Goal: Ask a question: Seek information or help from site administrators or community

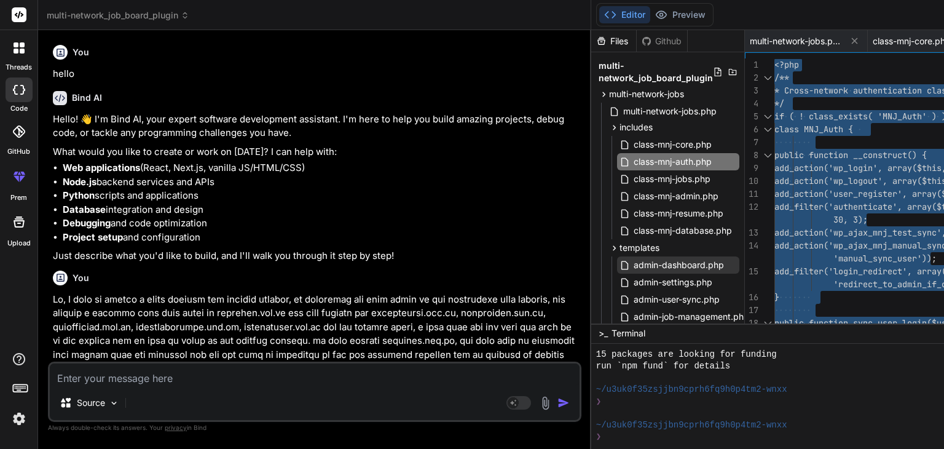
scroll to position [838, 0]
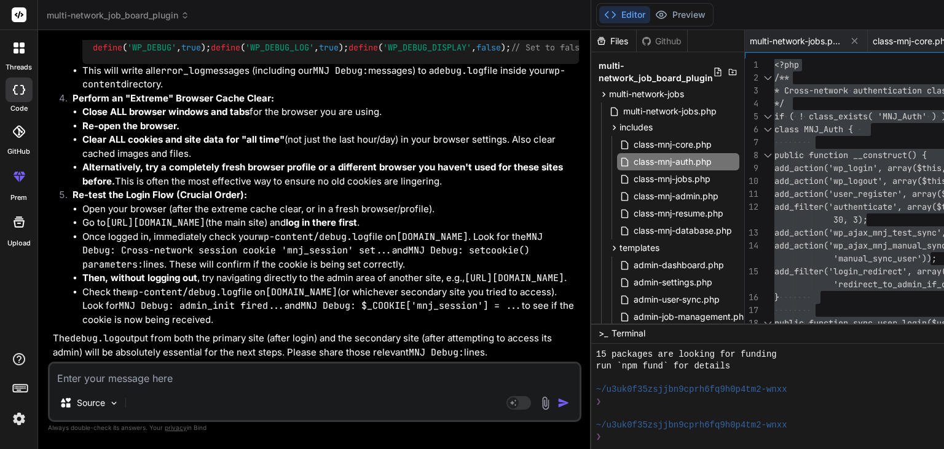
click at [136, 376] on textarea at bounding box center [315, 374] width 530 height 22
click at [90, 380] on textarea at bounding box center [315, 374] width 530 height 22
type textarea "i"
type textarea "x"
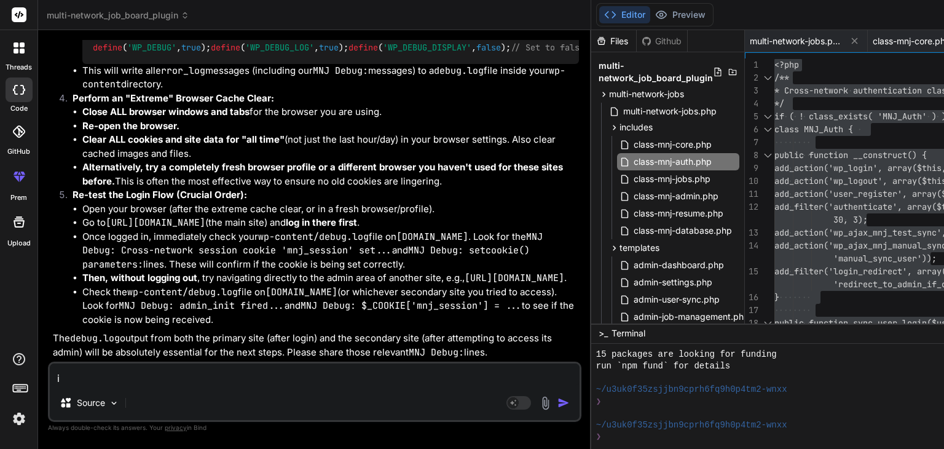
type textarea "im"
type textarea "x"
type textarea "imp"
type textarea "x"
type textarea "impl"
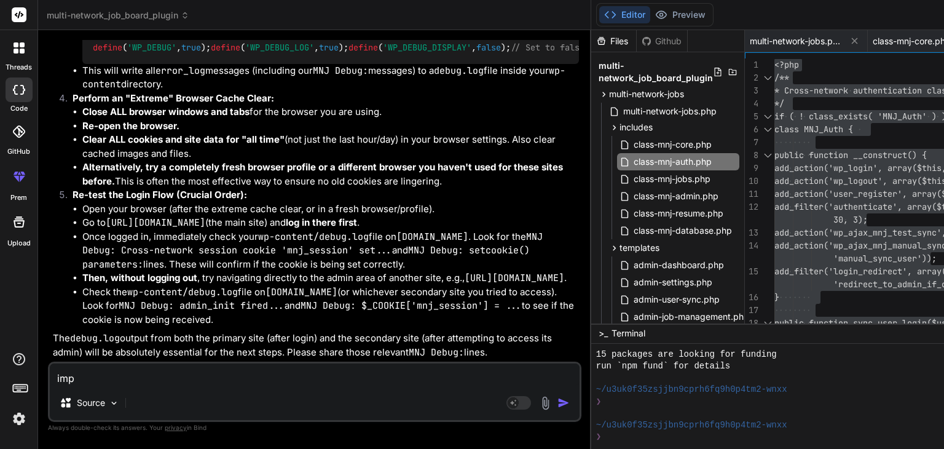
type textarea "x"
type textarea "implo"
type textarea "x"
type textarea "imploy"
type textarea "x"
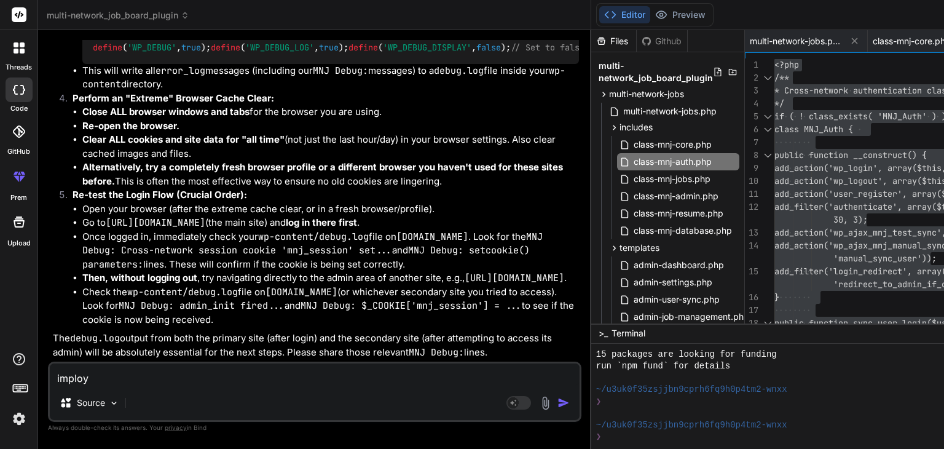
type textarea "imploye"
type textarea "x"
type textarea "imployed"
type textarea "x"
type textarea "imployed"
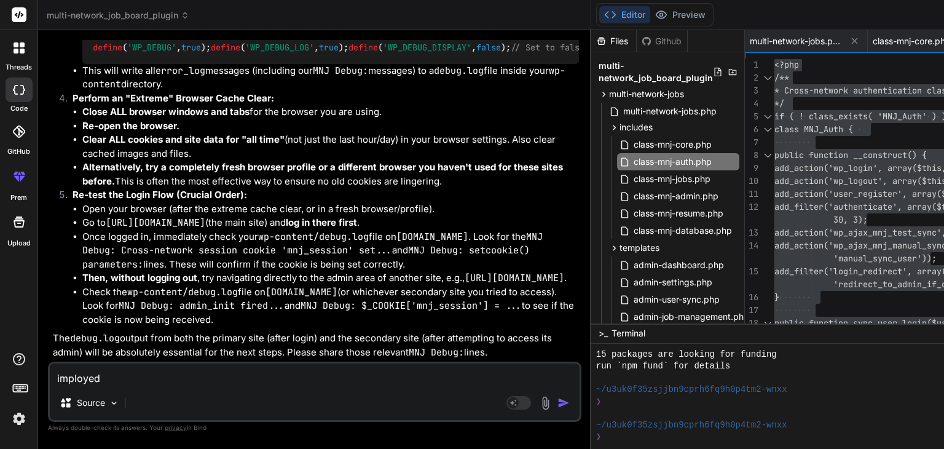
type textarea "x"
type textarea "imployed"
type textarea "x"
type textarea "imploye"
type textarea "x"
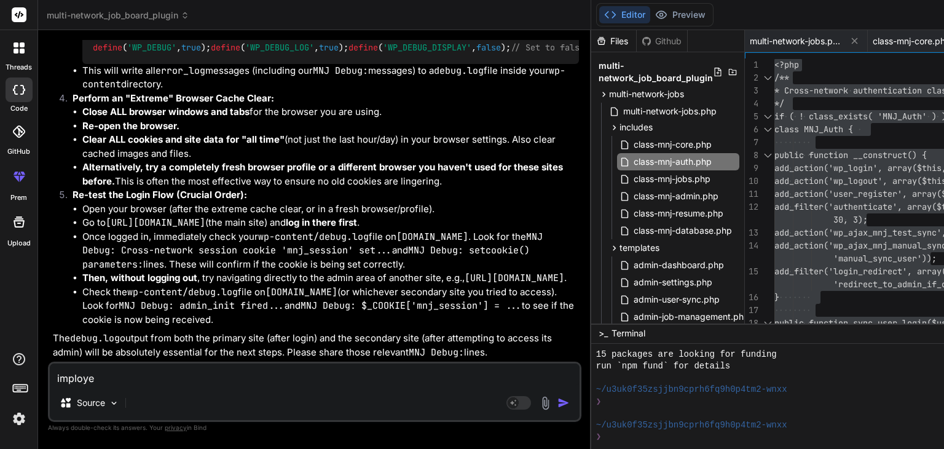
type textarea "imploy"
type textarea "x"
type textarea "implo"
type textarea "x"
type textarea "impl"
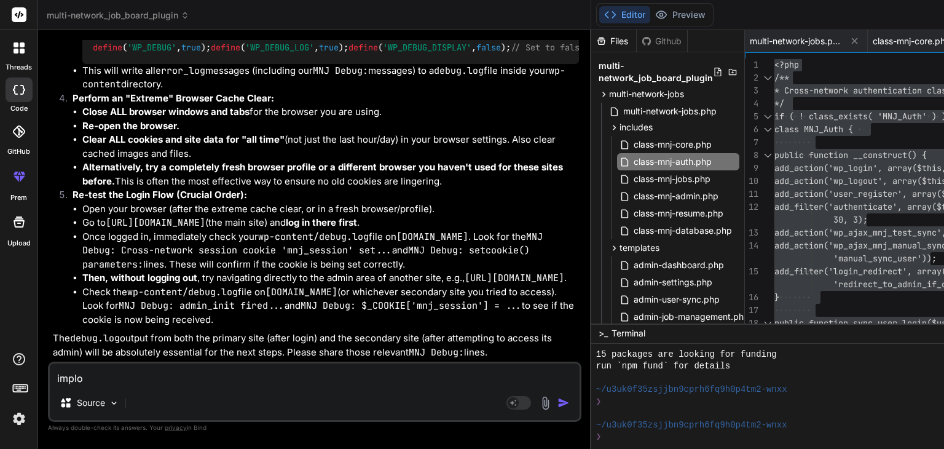
type textarea "x"
type textarea "imp"
type textarea "x"
type textarea "im"
type textarea "x"
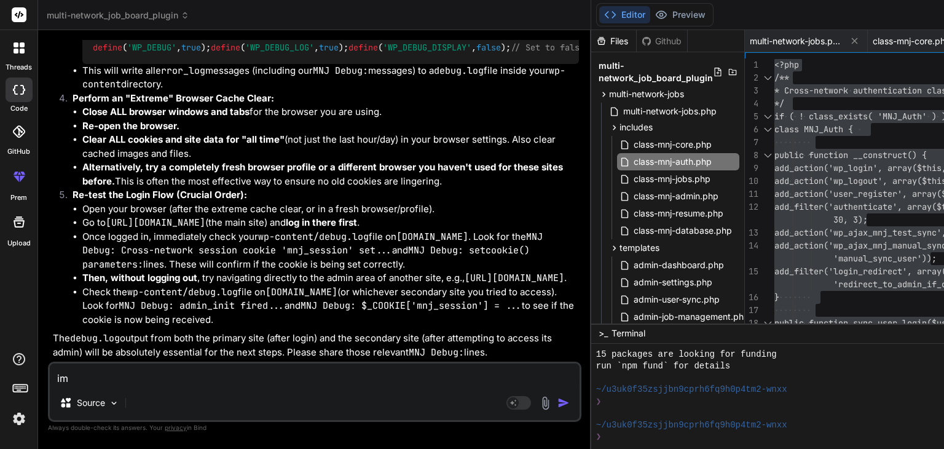
type textarea "i"
type textarea "x"
type textarea "c"
type textarea "x"
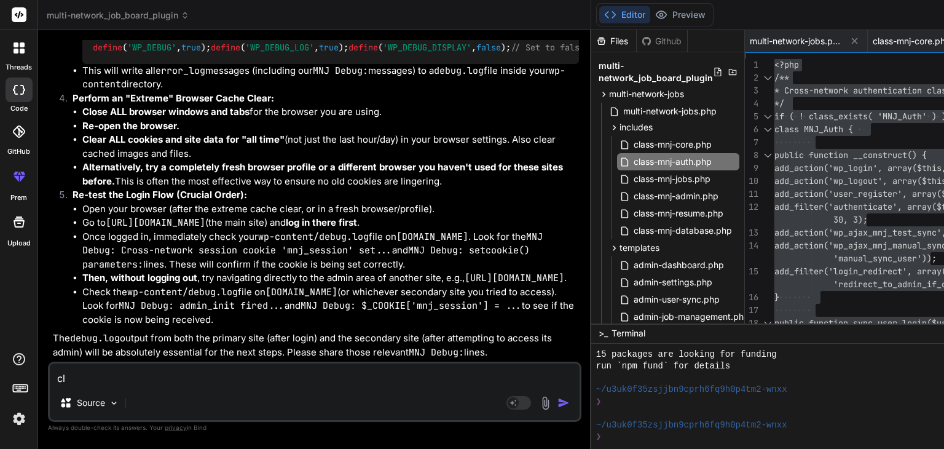
type textarea "cle"
type textarea "x"
type textarea "clea"
type textarea "x"
type textarea "clean"
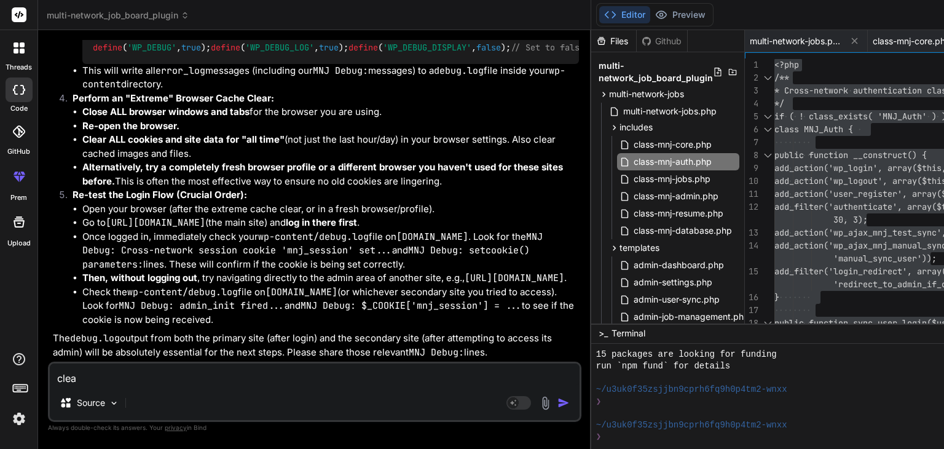
type textarea "x"
type textarea "cleane"
type textarea "x"
type textarea "cleaned"
type textarea "x"
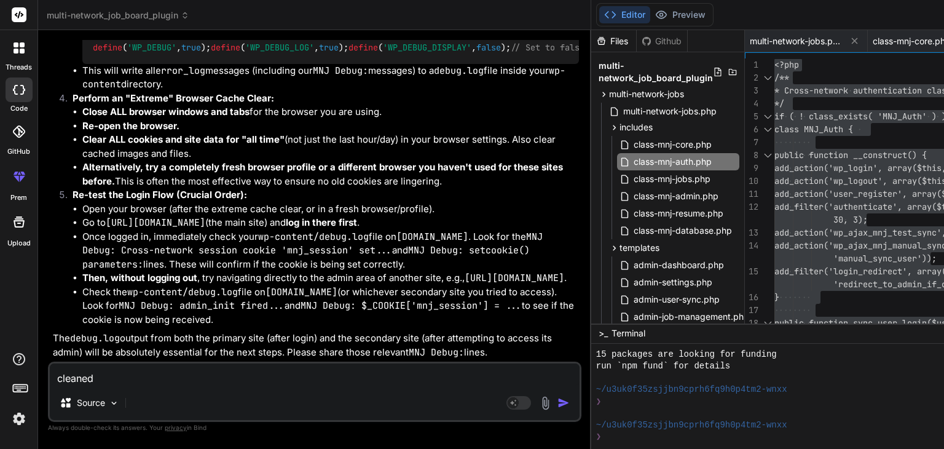
type textarea "cleaned"
type textarea "x"
type textarea "cleaned e"
type textarea "x"
type textarea "cleaned ev"
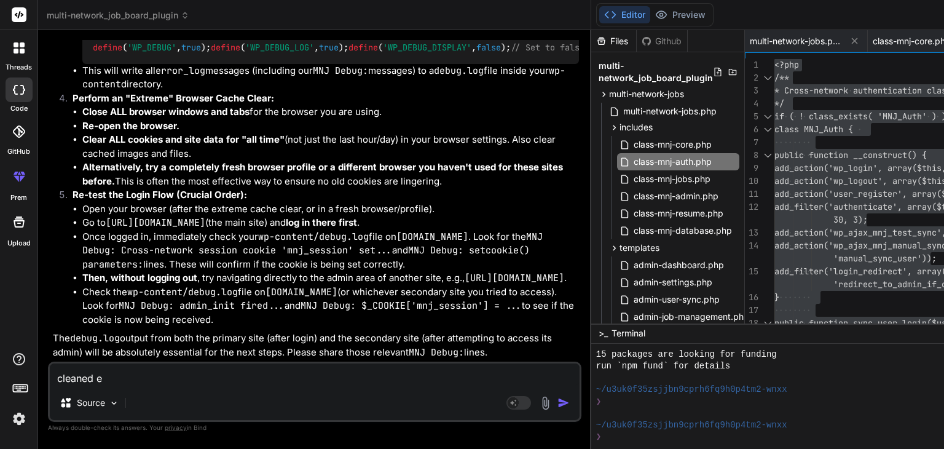
type textarea "x"
type textarea "cleaned eve"
type textarea "x"
type textarea "cleaned ever"
type textarea "x"
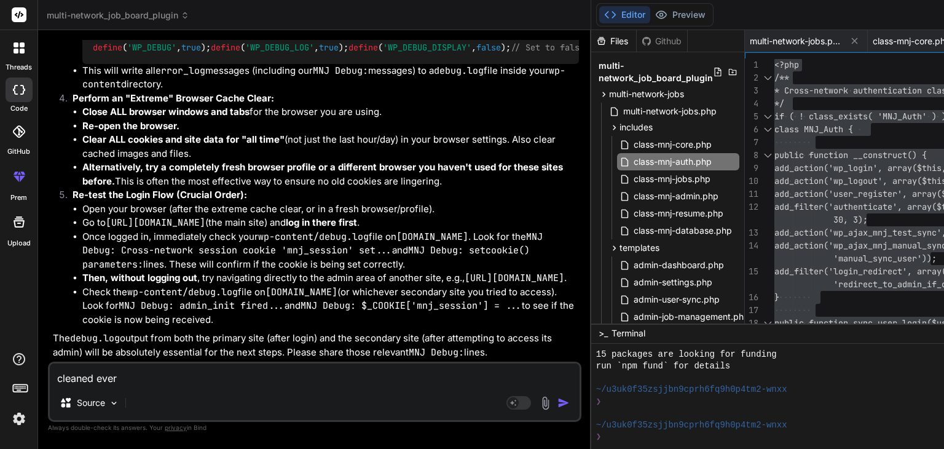
type textarea "cleaned every"
type textarea "x"
type textarea "cleaned everyt"
type textarea "x"
type textarea "cleaned everyth"
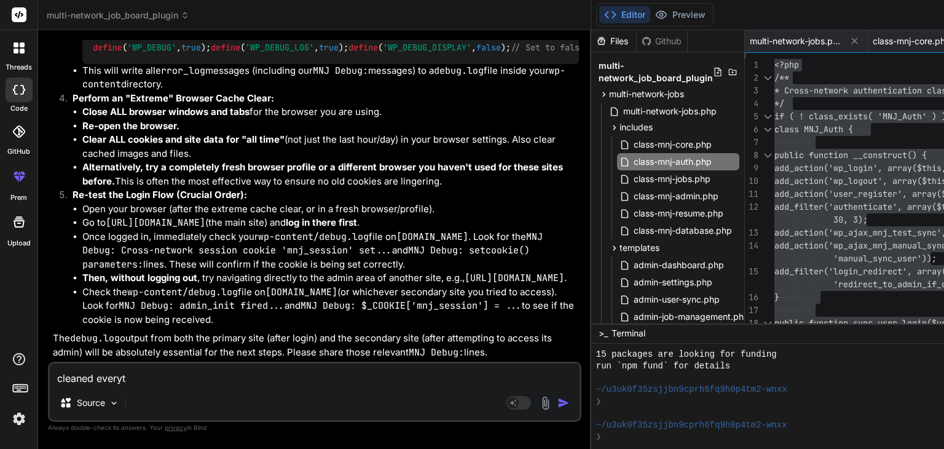
type textarea "x"
type textarea "cleaned everythi"
type textarea "x"
type textarea "cleaned everythin"
type textarea "x"
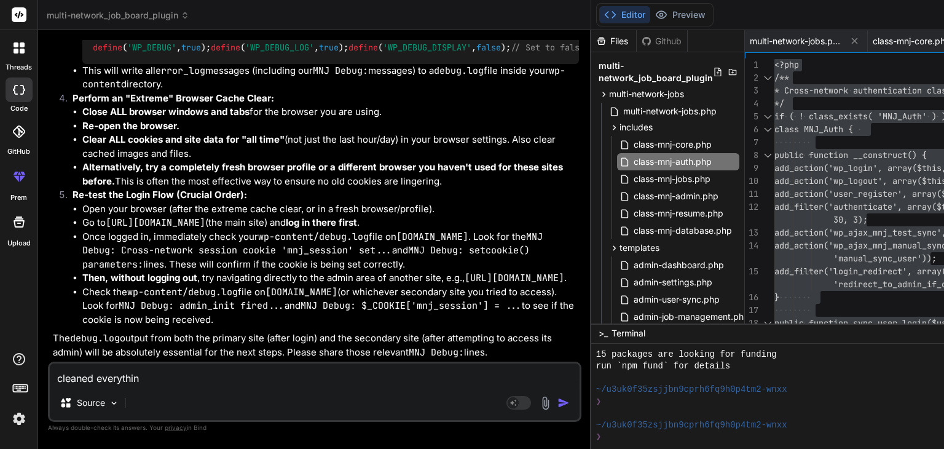
type textarea "cleaned everything"
type textarea "x"
type textarea "cleaned everything"
type textarea "x"
type textarea "cleaned everything c"
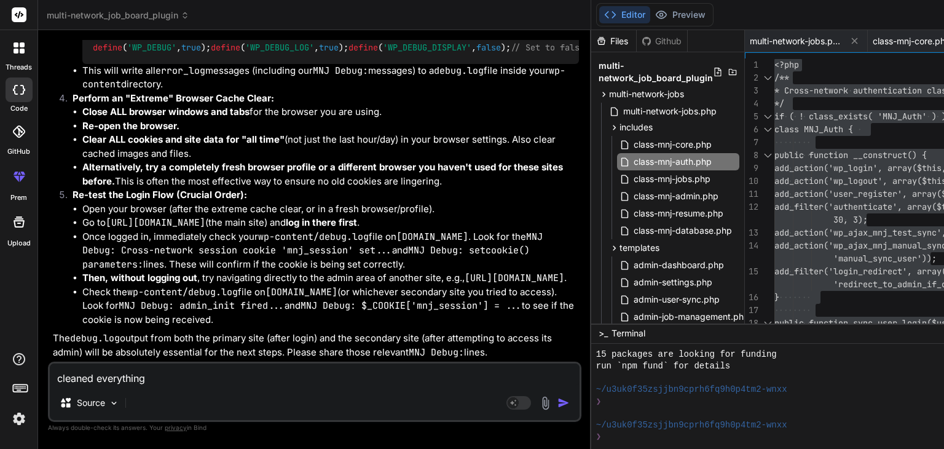
type textarea "x"
type textarea "cleaned everything cl"
type textarea "x"
type textarea "cleaned everything clo"
type textarea "x"
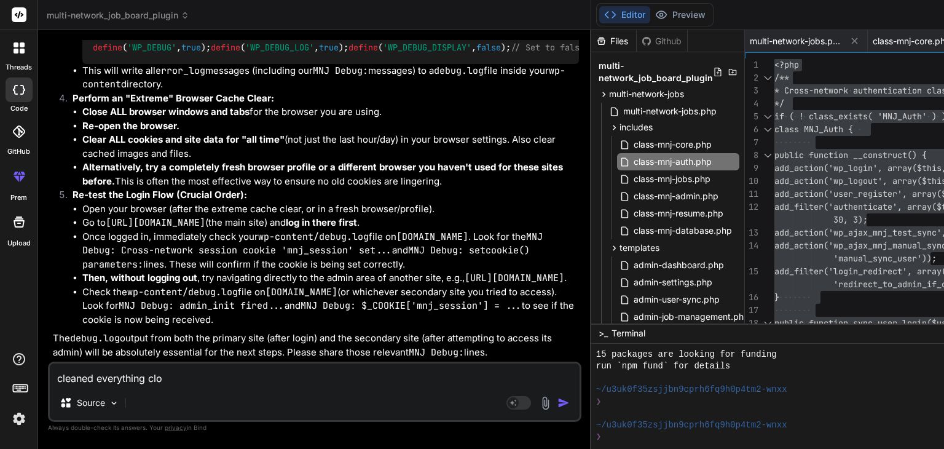
type textarea "cleaned everything clos"
type textarea "x"
type textarea "cleaned everything close"
type textarea "x"
type textarea "cleaned everything closed"
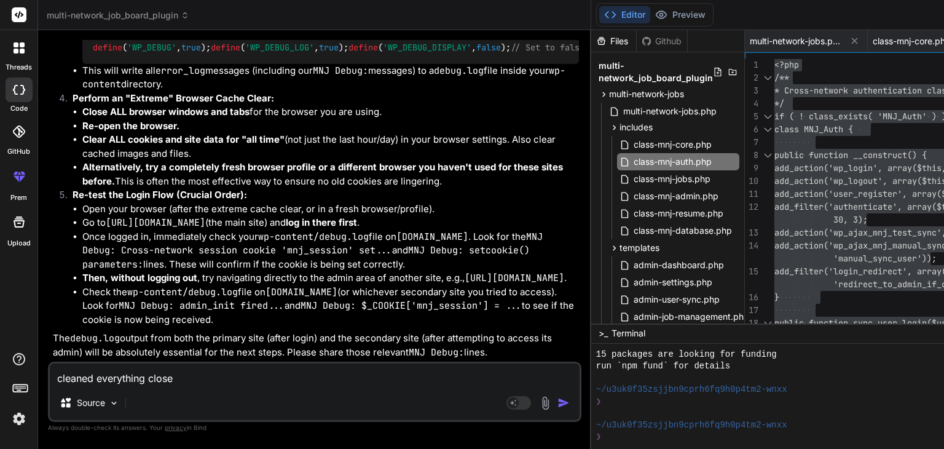
type textarea "x"
type textarea "cleaned everything closed"
type textarea "x"
type textarea "cleaned everything closed t"
type textarea "x"
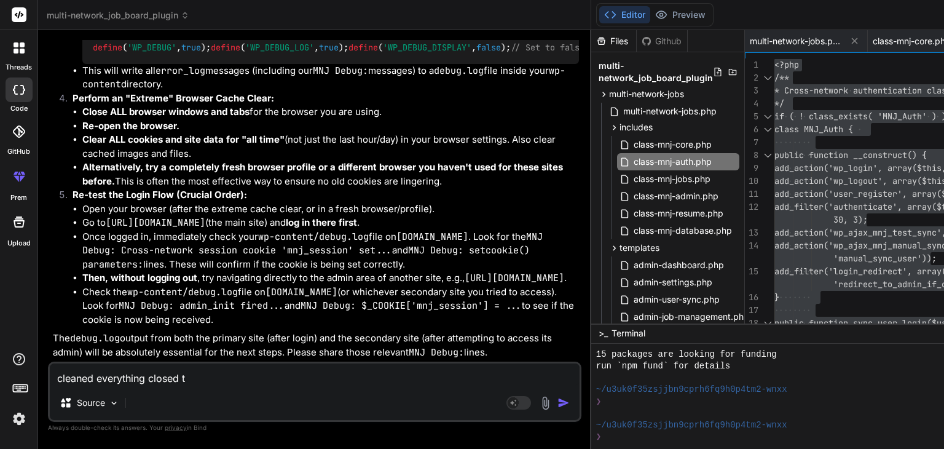
type textarea "cleaned everything closed th"
type textarea "x"
type textarea "cleaned everything closed the"
type textarea "x"
type textarea "cleaned everything closed the"
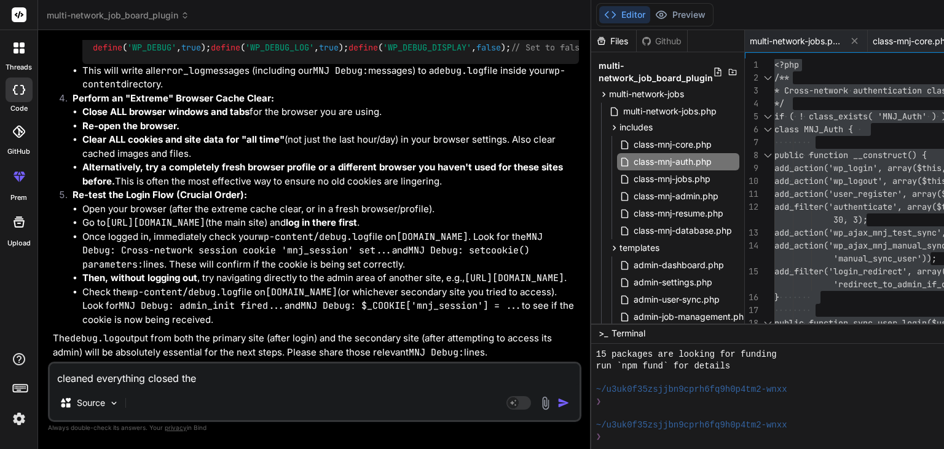
type textarea "x"
type textarea "cleaned everything closed the b"
type textarea "x"
type textarea "cleaned everything closed the br"
type textarea "x"
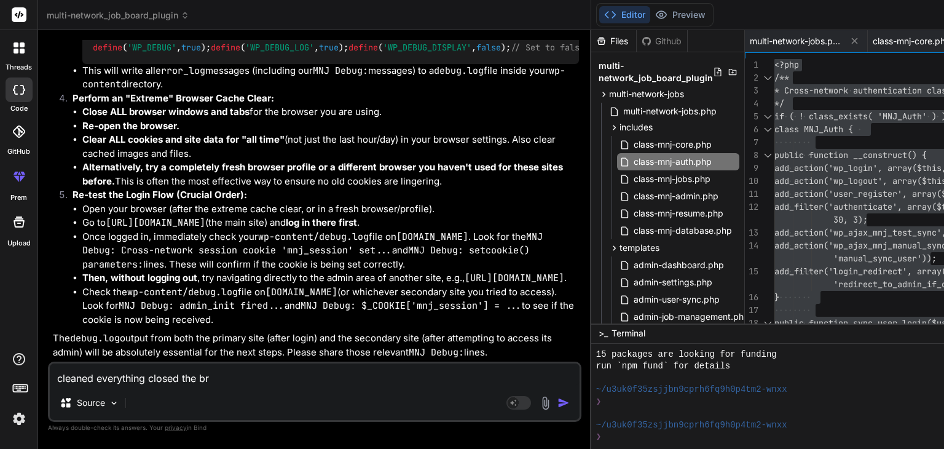
type textarea "cleaned everything closed the bro"
type textarea "x"
type textarea "cleaned everything closed the [PERSON_NAME]"
type textarea "x"
type textarea "cleaned everything closed the bro"
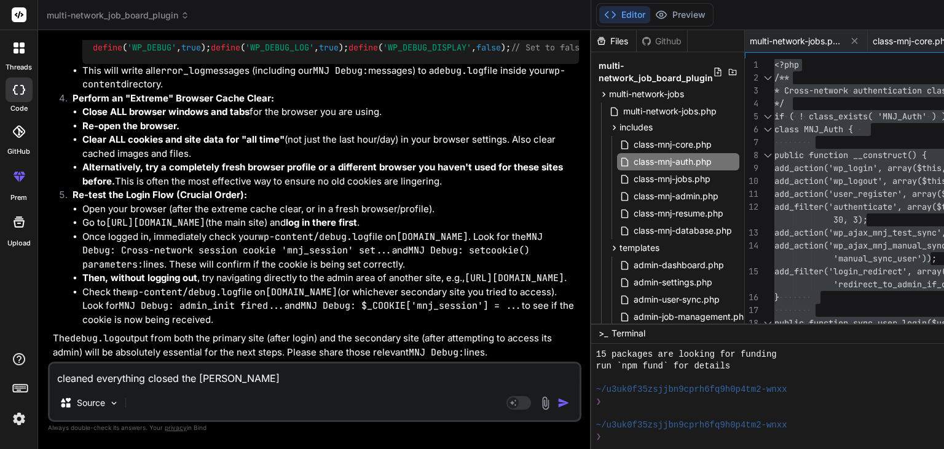
type textarea "x"
type textarea "cleaned everything closed the brow"
type textarea "x"
type textarea "cleaned everything closed the brows"
type textarea "x"
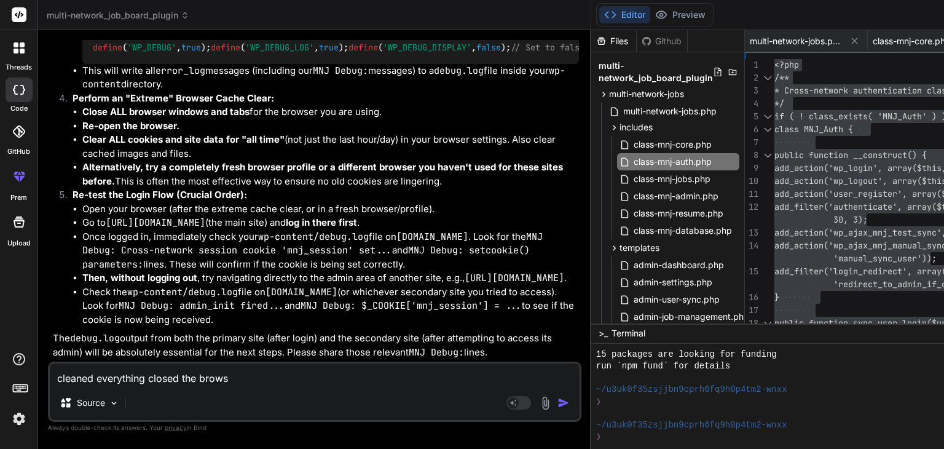
type textarea "cleaned everything closed the browse"
type textarea "x"
type textarea "cleaned everything closed the browser"
type textarea "x"
type textarea "cleaned everything closed the browser"
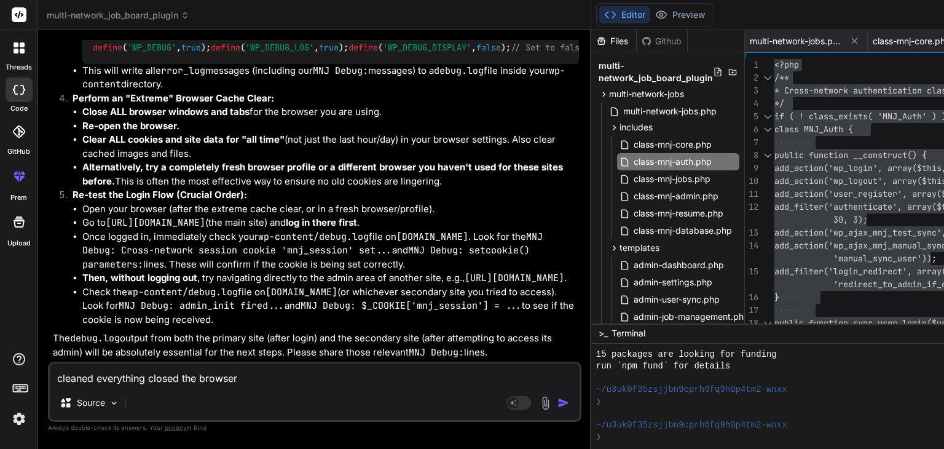
type textarea "x"
type textarea "cleaned everything closed the browser c"
type textarea "x"
type textarea "cleaned everything closed the browser cl"
type textarea "x"
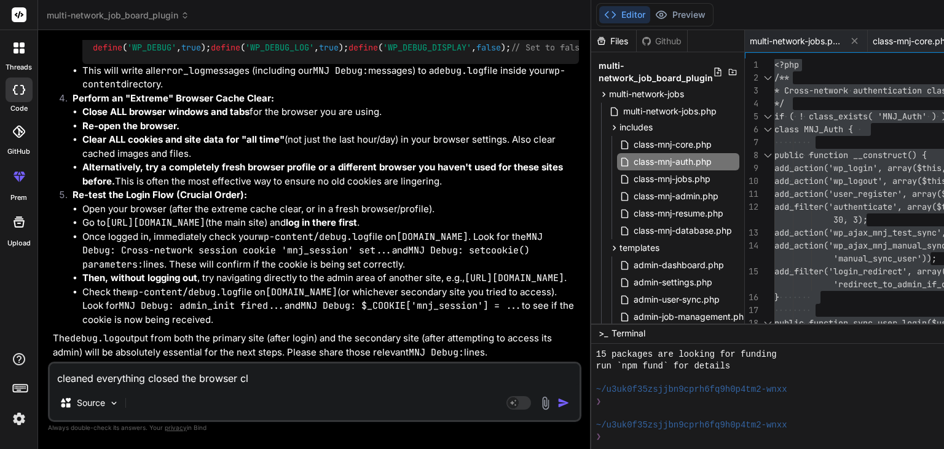
type textarea "cleaned everything closed the browser cle"
type textarea "x"
type textarea "cleaned everything closed the browser clea"
type textarea "x"
type textarea "cleaned everything closed the browser clear"
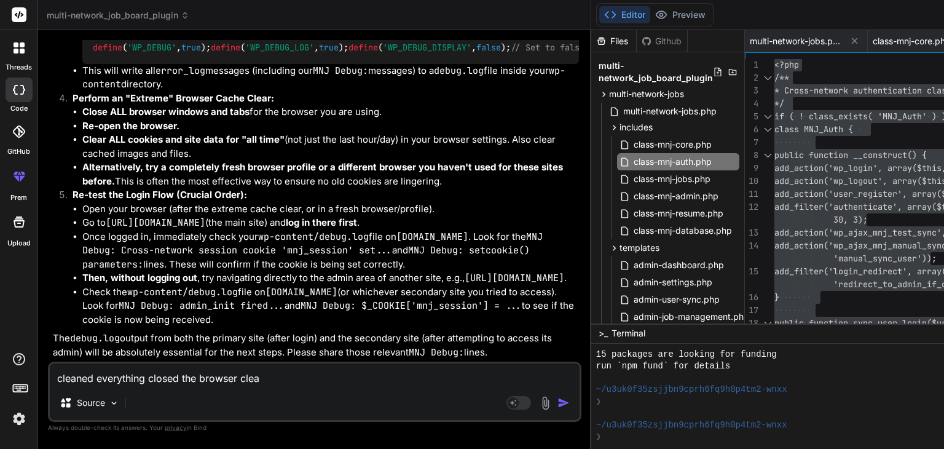
type textarea "x"
type textarea "cleaned everything closed the browser [PERSON_NAME]"
type textarea "x"
type textarea "cleaned everything closed the browser cleared"
type textarea "x"
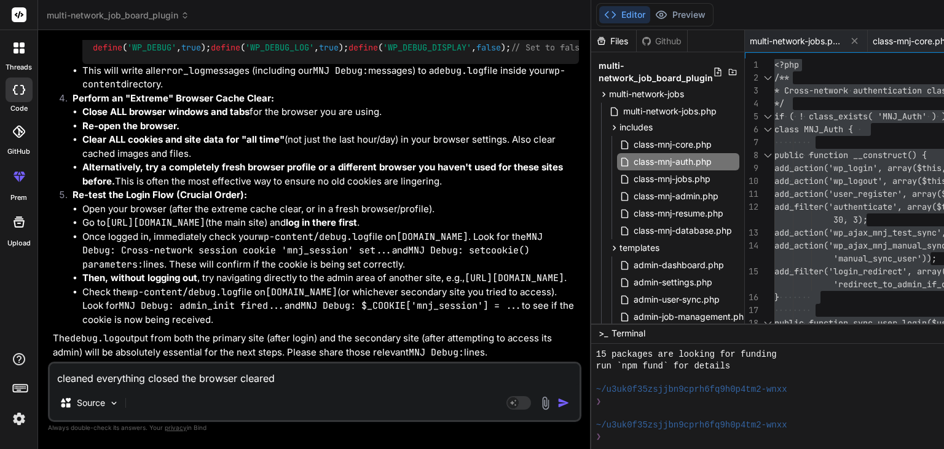
type textarea "cleaned everything closed the browser cleared"
type textarea "x"
type textarea "cleaned everything closed the browser cleared c"
type textarea "x"
type textarea "cleaned everything closed the browser cleared ca"
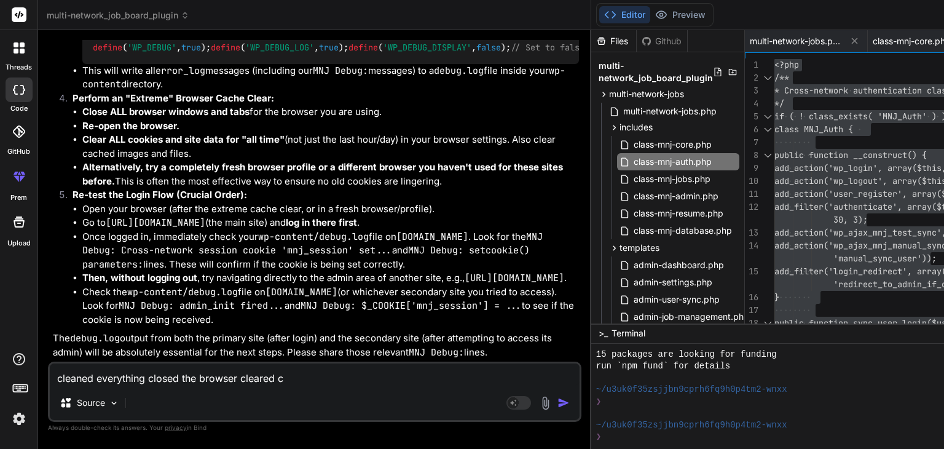
type textarea "x"
type textarea "cleaned everything closed the browser cleared cas"
type textarea "x"
type textarea "cleaned everything closed the browser cleared ca"
type textarea "x"
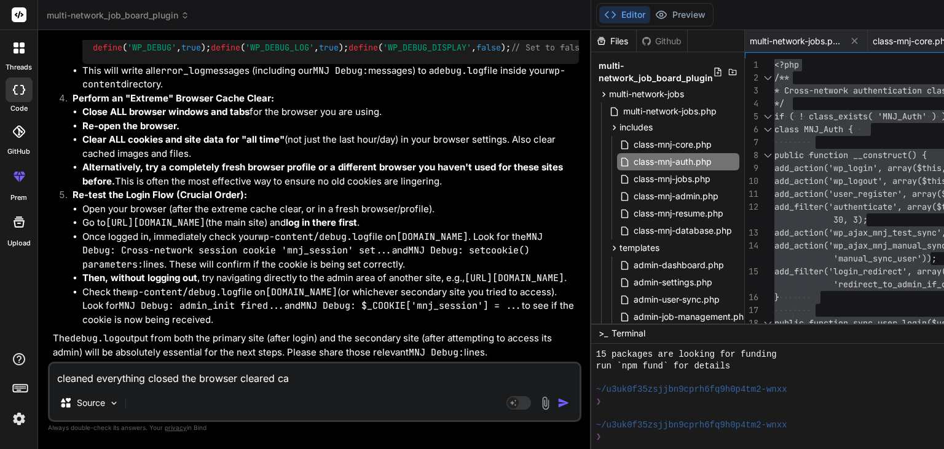
type textarea "cleaned everything closed the browser cleared c"
type textarea "x"
type textarea "cleaned everything closed the browser cleared ce"
type textarea "x"
type textarea "cleaned everything closed the browser cleared c"
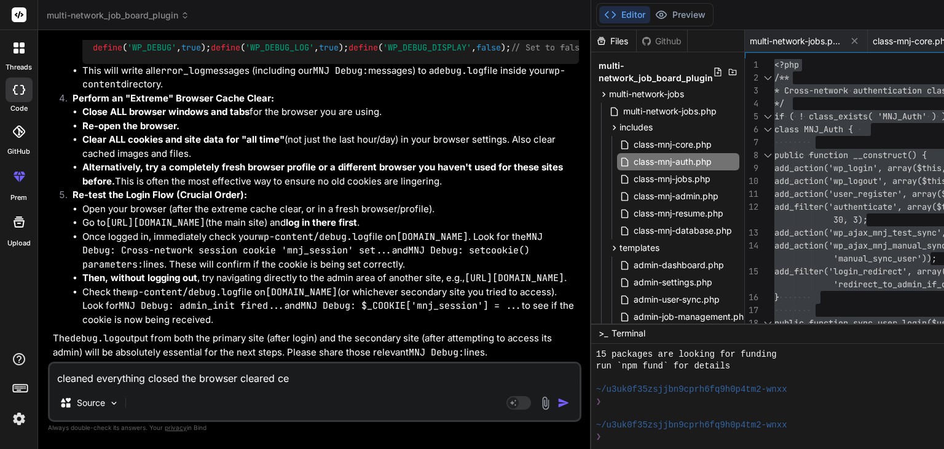
type textarea "x"
type textarea "cleaned everything closed the browser cleared"
type textarea "x"
type textarea "cleaned everything closed the browser cleared b"
type textarea "x"
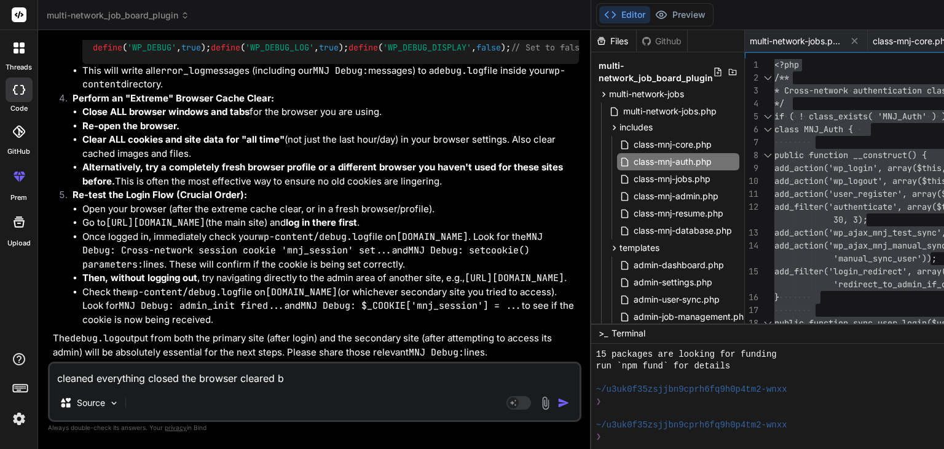
type textarea "cleaned everything closed the browser cleared bu"
type textarea "x"
type textarea "cleaned everything closed the browser cleared but"
type textarea "x"
type textarea "cleaned everything closed the browser cleared but"
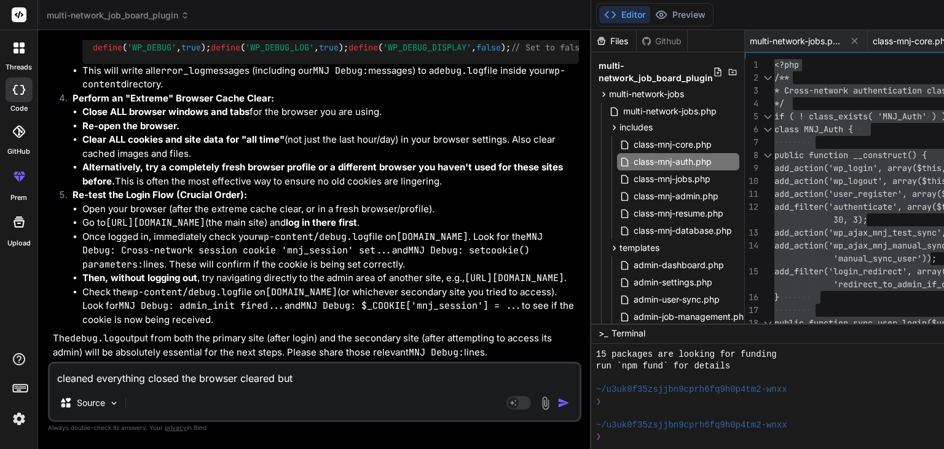
type textarea "x"
type textarea "cleaned everything closed the browser cleared but s"
type textarea "x"
type textarea "cleaned everything closed the browser cleared but st"
type textarea "x"
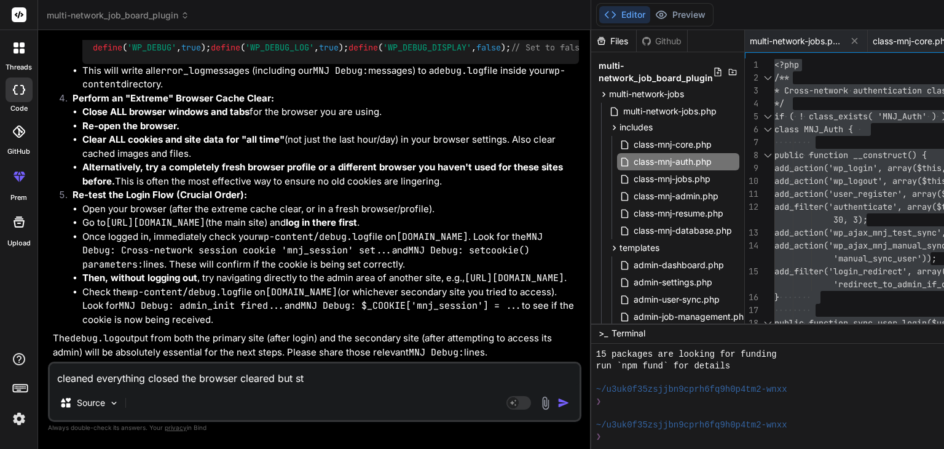
type textarea "cleaned everything closed the browser cleared but sti"
type textarea "x"
type textarea "cleaned everything closed the browser cleared but stil"
type textarea "x"
type textarea "cleaned everything closed the browser cleared but still"
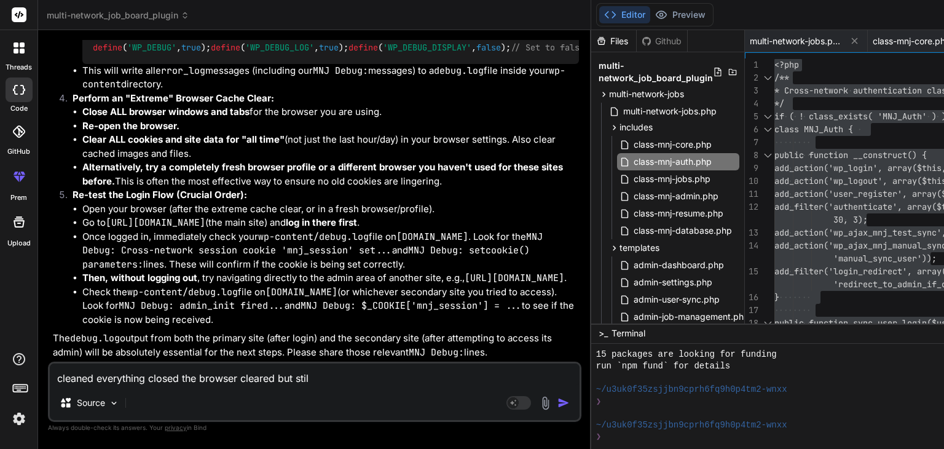
type textarea "x"
type textarea "cleaned everything closed the browser cleared but still"
type textarea "x"
type textarea "cleaned everything closed the browser cleared but still r"
type textarea "x"
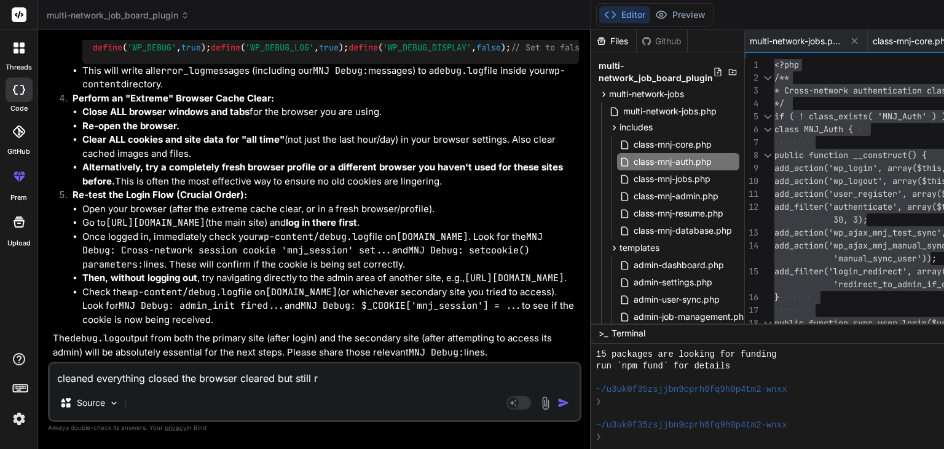
type textarea "cleaned everything closed the browser cleared but still re"
type textarea "x"
type textarea "cleaned everything closed the browser cleared but still red"
type textarea "x"
type textarea "cleaned everything closed the browser cleared but still redi"
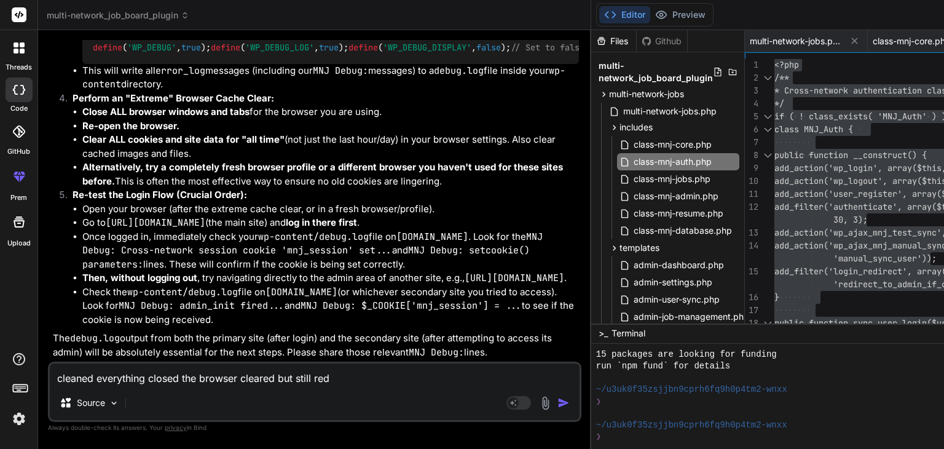
type textarea "x"
type textarea "cleaned everything closed the browser cleared but still redir"
type textarea "x"
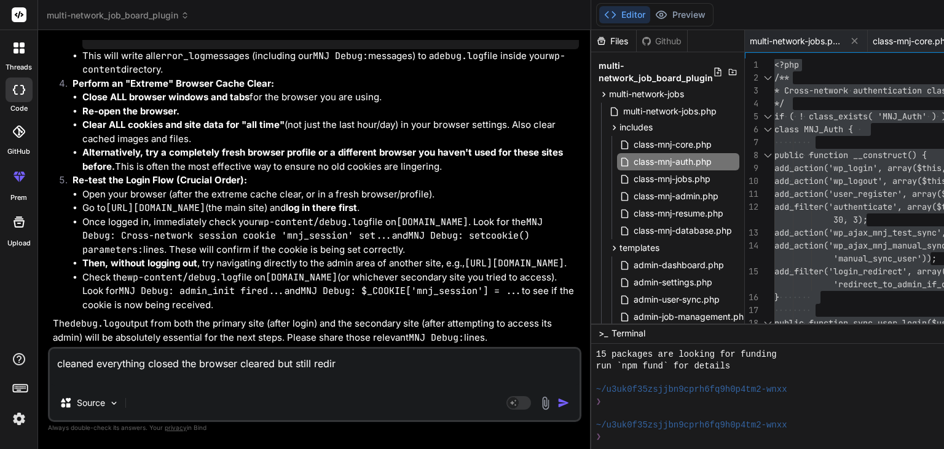
type textarea "cleaned everything closed the browser cleared but still redire"
type textarea "x"
type textarea "cleaned everything closed the browser cleared but still redirec"
type textarea "x"
type textarea "cleaned everything closed the browser cleared but still redirect"
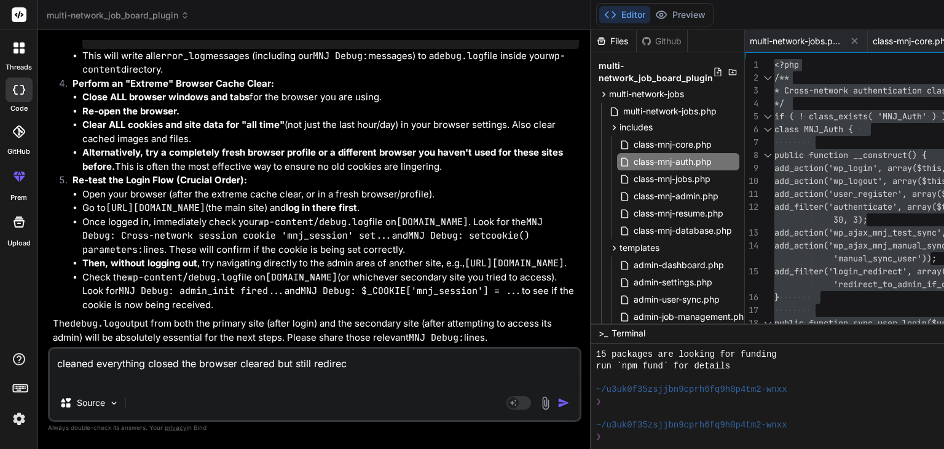
type textarea "x"
type textarea "cleaned everything closed the browser cleared but still redirect"
type textarea "x"
type textarea "cleaned everything closed the browser cleared but still redirect t"
type textarea "x"
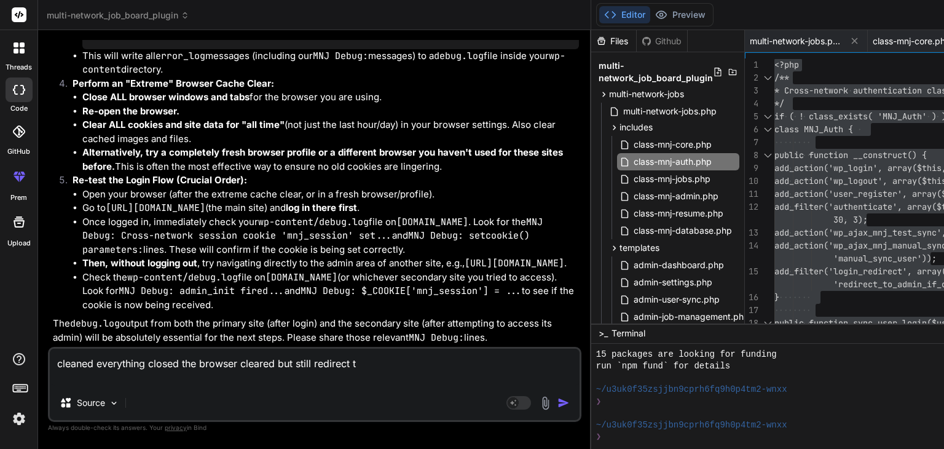
type textarea "cleaned everything closed the browser cleared but still redirect to"
type textarea "x"
type textarea "cleaned everything closed the browser cleared but still redirect to"
type textarea "x"
type textarea "cleaned everything closed the browser cleared but still redirect to m"
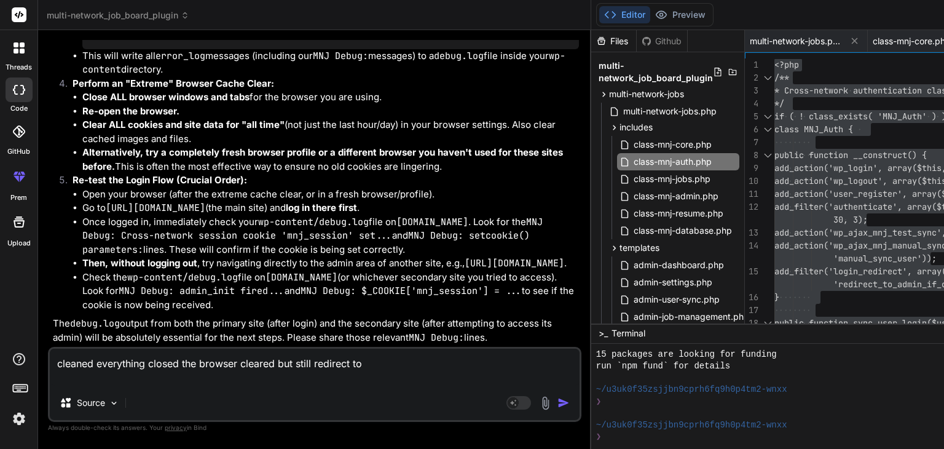
type textarea "x"
type textarea "cleaned everything closed the browser cleared but still redirect to me"
type textarea "x"
type textarea "cleaned everything closed the browser cleared but still redirect to mem"
type textarea "x"
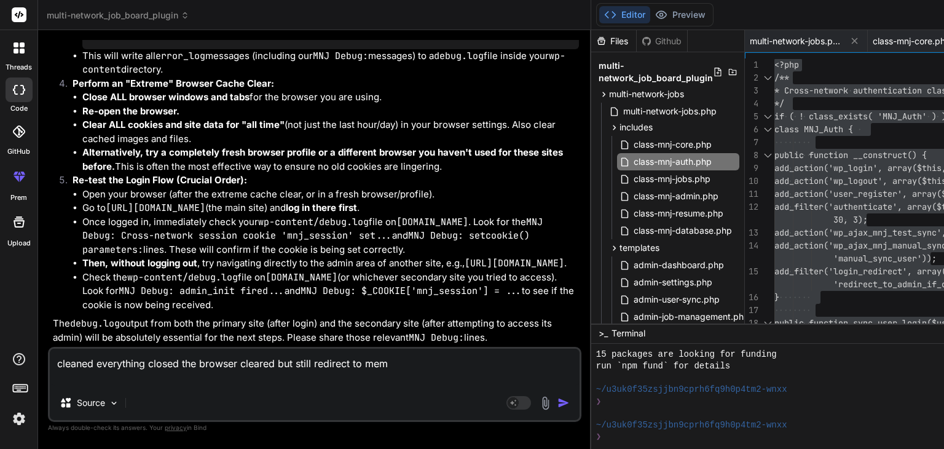
type textarea "cleaned everything closed the browser cleared but still redirect to memb"
type textarea "x"
type textarea "cleaned everything closed the browser cleared but still redirect to membe"
type textarea "x"
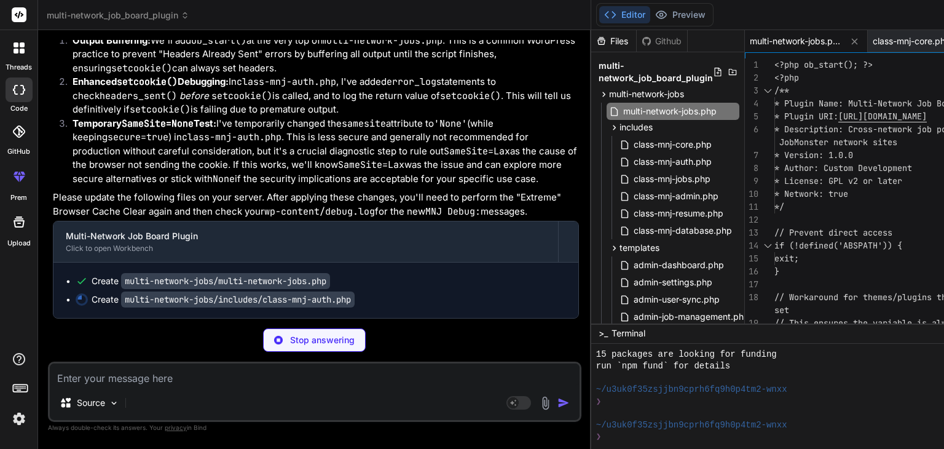
scroll to position [0, 0]
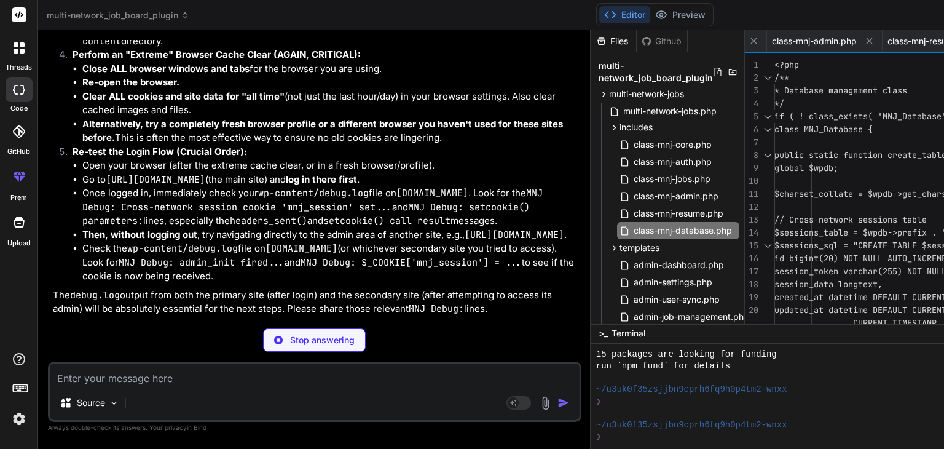
scroll to position [34173, 0]
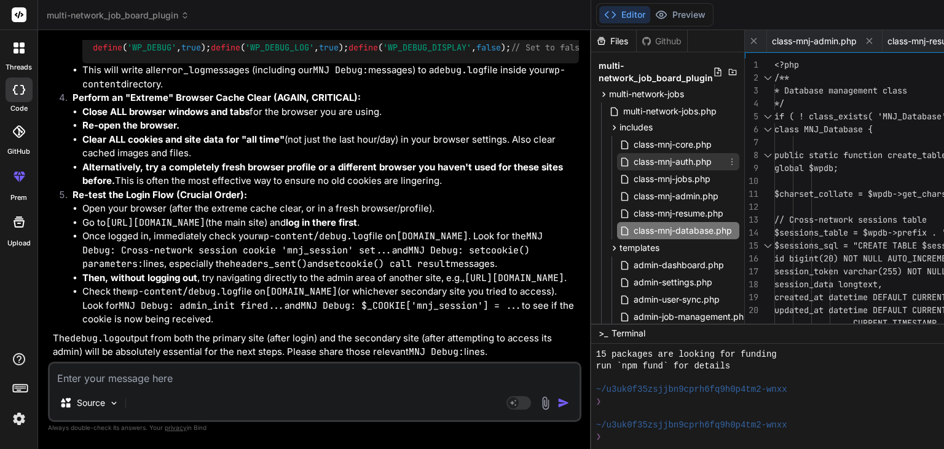
click at [632, 159] on span "class-mnj-auth.php" at bounding box center [672, 161] width 80 height 15
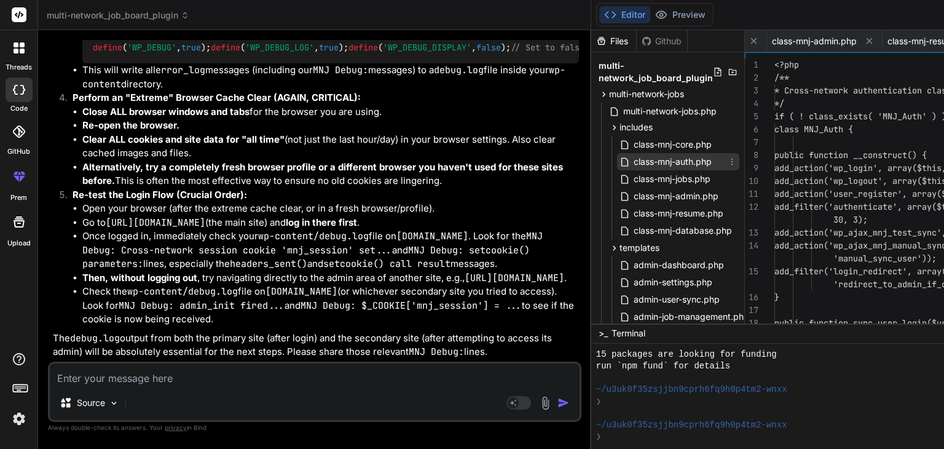
scroll to position [0, 234]
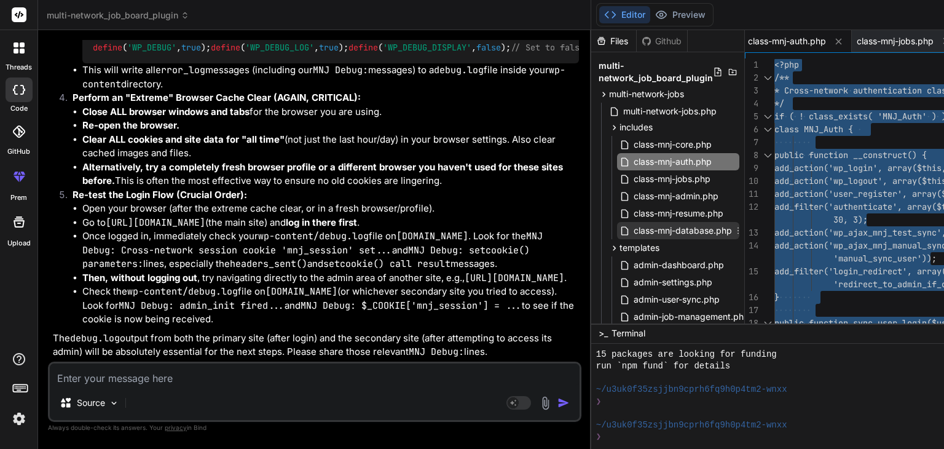
click at [632, 229] on span "class-mnj-database.php" at bounding box center [682, 230] width 101 height 15
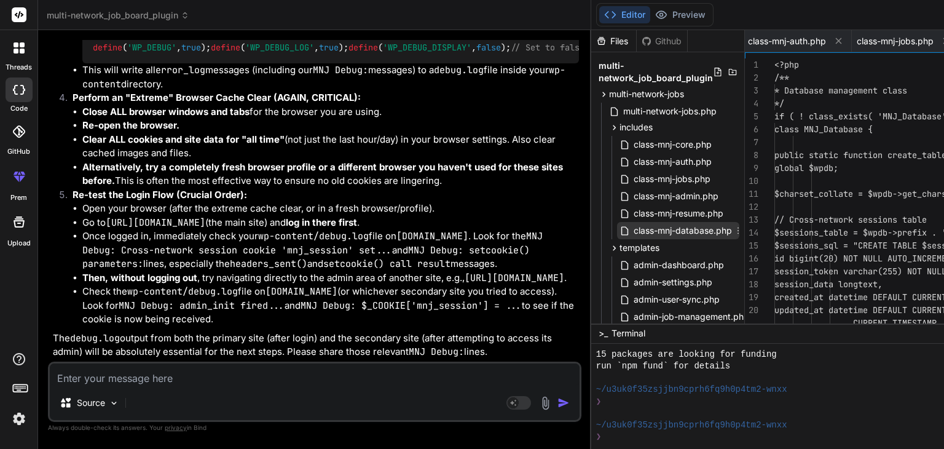
scroll to position [0, 426]
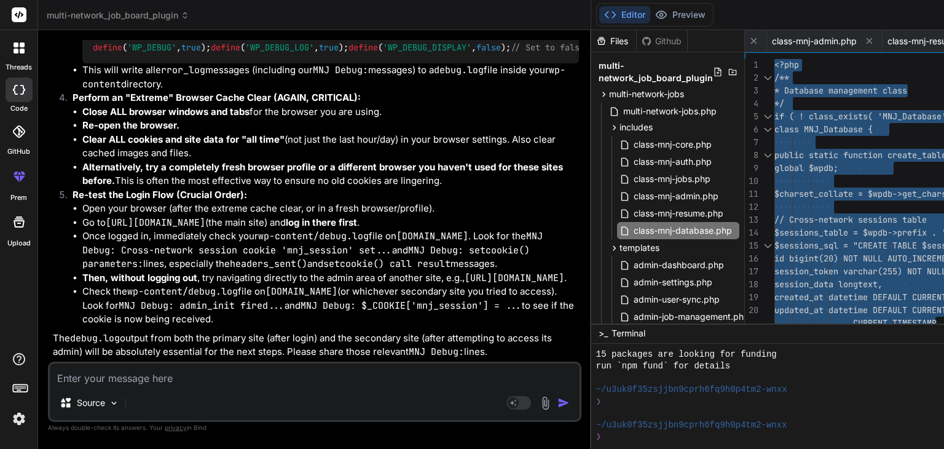
scroll to position [34963, 0]
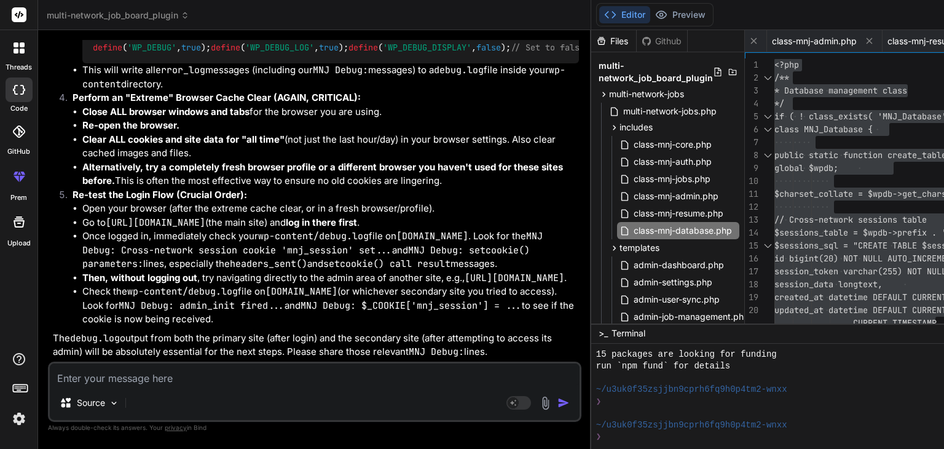
click at [92, 375] on textarea at bounding box center [315, 374] width 530 height 22
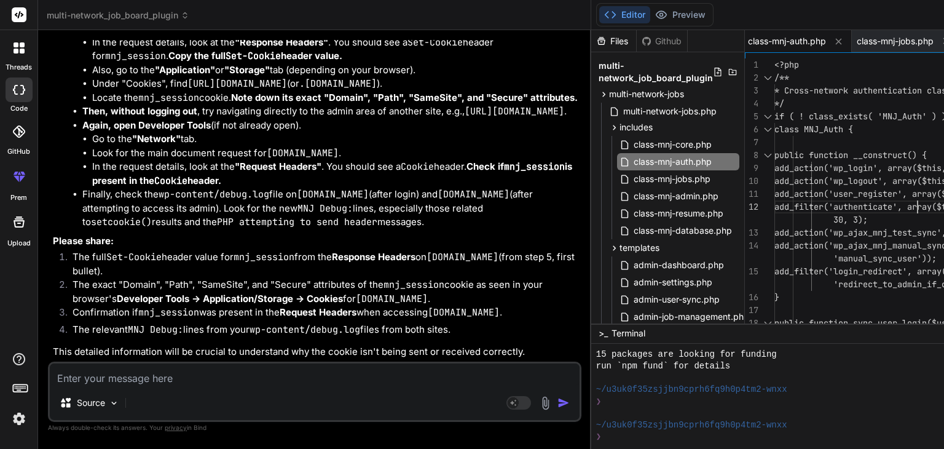
scroll to position [0, 0]
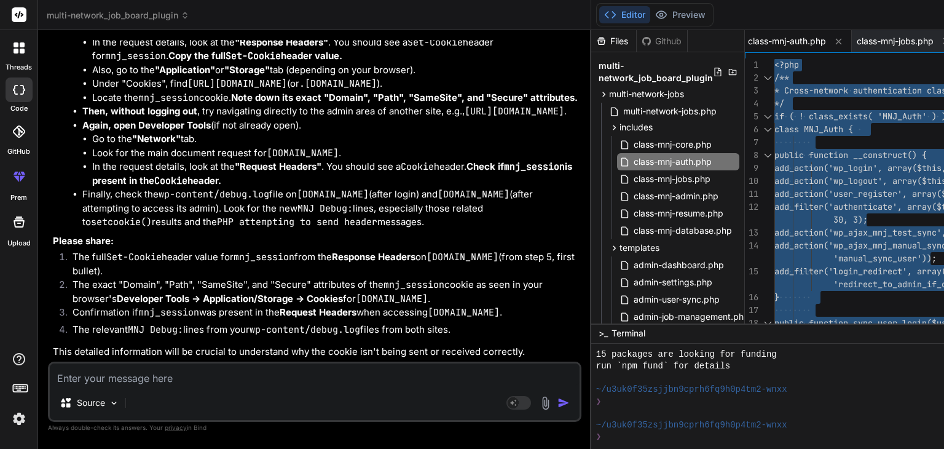
click at [98, 373] on textarea at bounding box center [315, 374] width 530 height 22
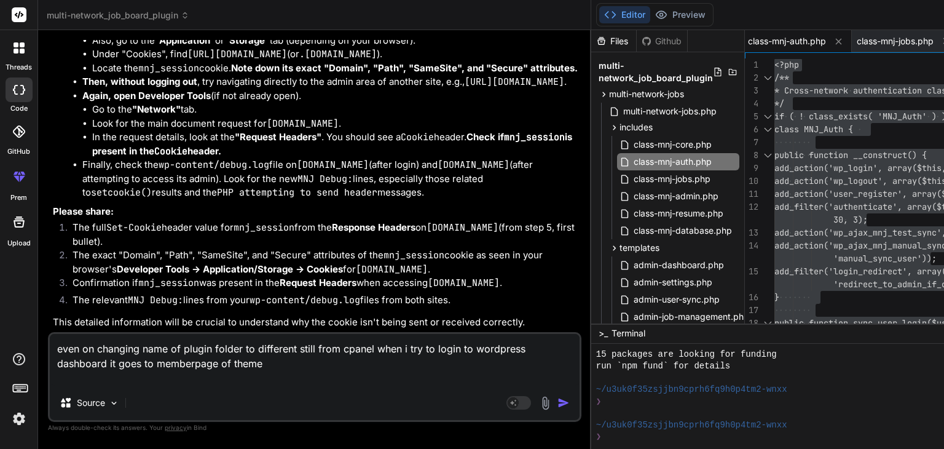
click at [131, 382] on textarea "even on changing name of plugin folder to different still from cpanel when i tr…" at bounding box center [315, 360] width 530 height 52
click at [216, 381] on textarea "even on changing name of plugin folder to different still from cpanel when i tr…" at bounding box center [315, 360] width 530 height 52
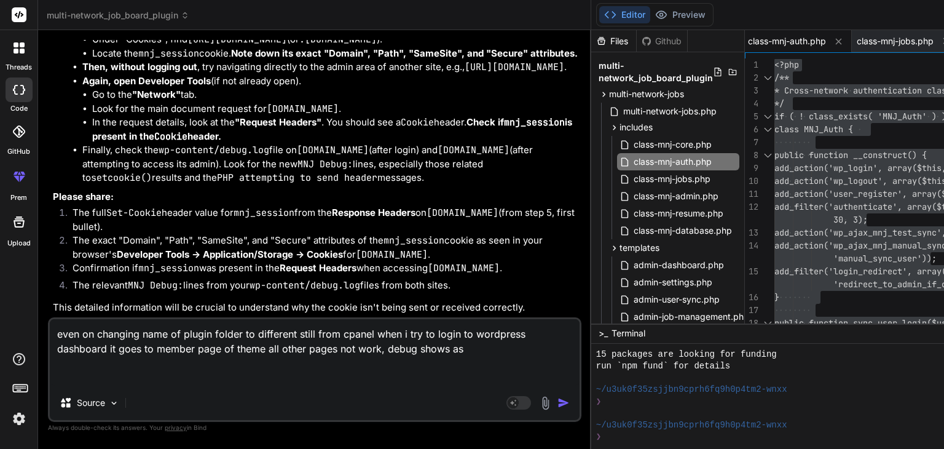
paste textarea "[[DATE] 22:54:16 UTC] PHP Fatal error: Uncaught Error: Call to undefined functi…"
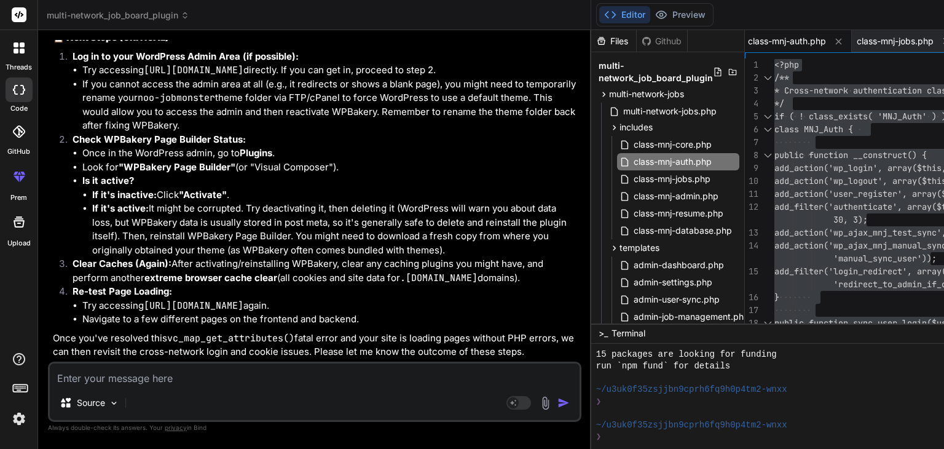
scroll to position [39168, 0]
click at [87, 378] on textarea at bounding box center [315, 374] width 530 height 22
paste textarea "[[DATE] 23:01:54 UTC] MNJ Debug: admin_init fired. Current URL: /wp-admin/admin…"
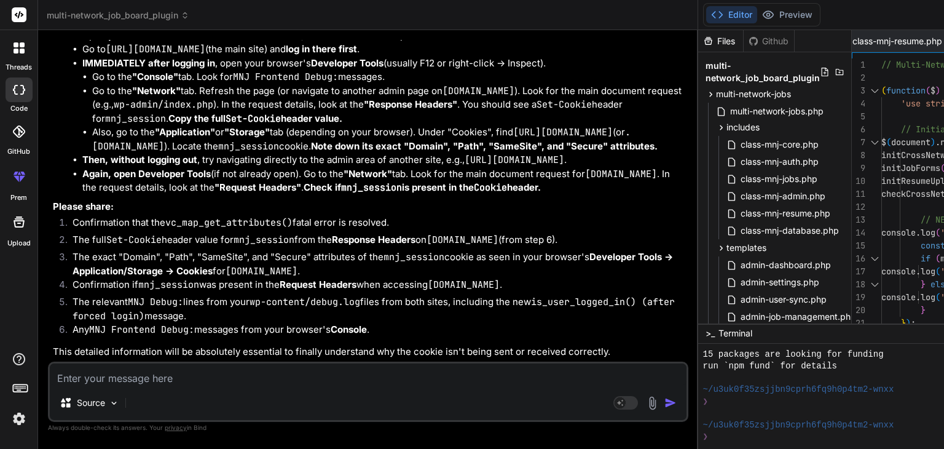
scroll to position [37290, 0]
click at [729, 114] on span "multi-network-jobs.php" at bounding box center [777, 111] width 96 height 15
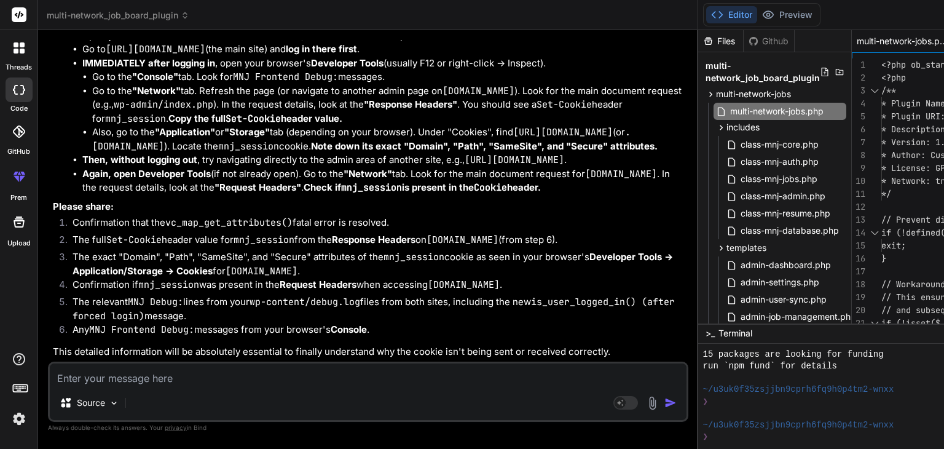
scroll to position [0, 0]
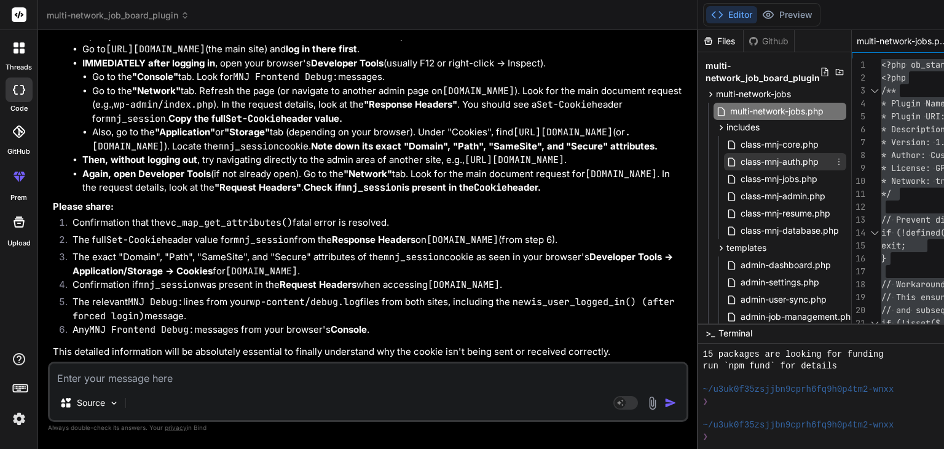
click at [739, 164] on span "class-mnj-auth.php" at bounding box center [779, 161] width 80 height 15
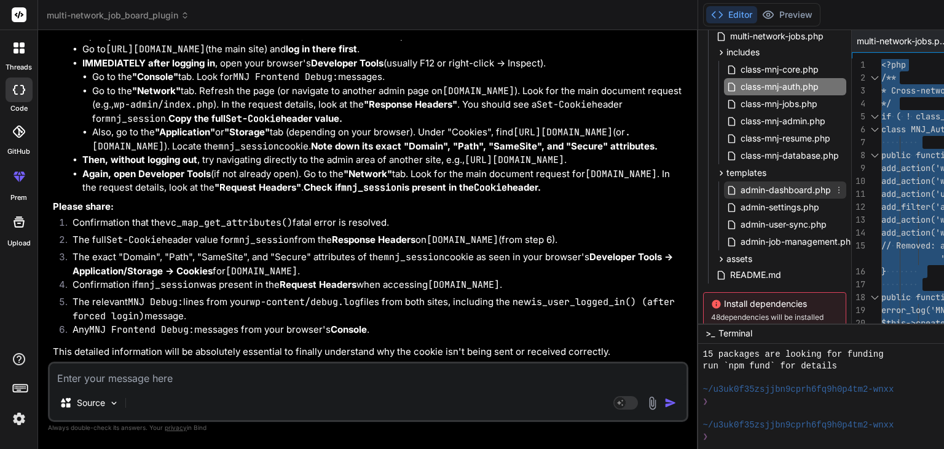
scroll to position [76, 0]
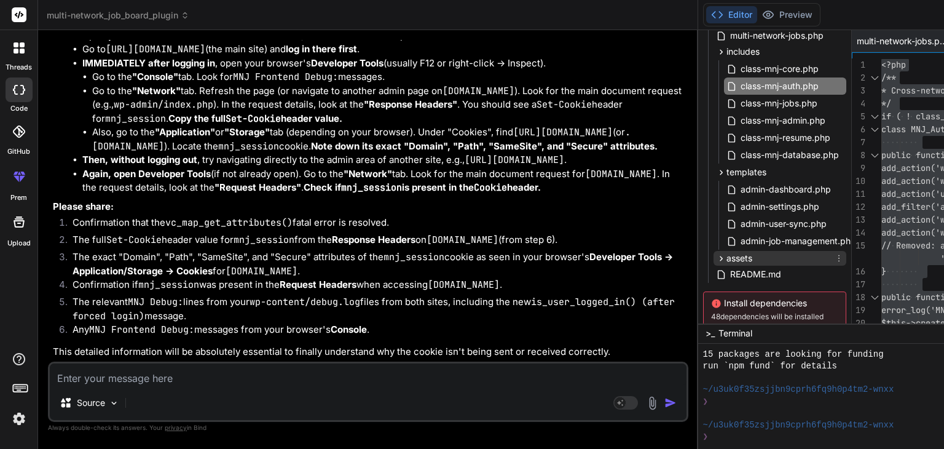
click at [716, 259] on icon at bounding box center [721, 258] width 10 height 10
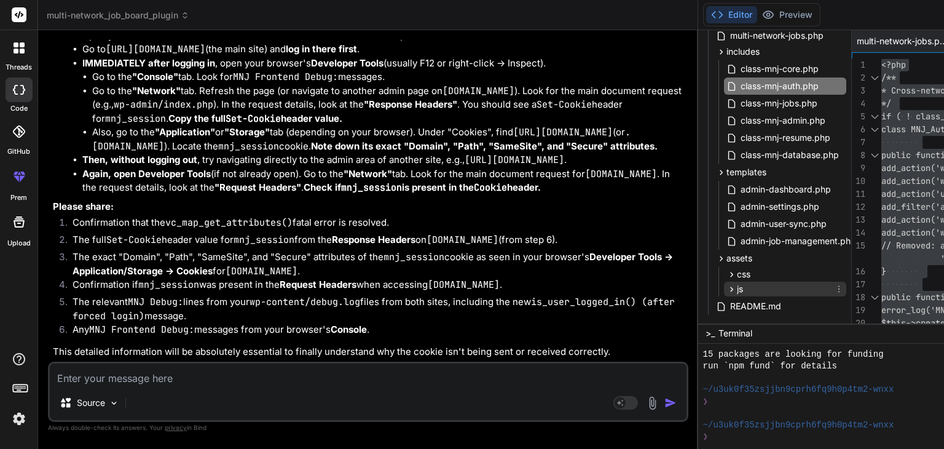
click at [726, 288] on icon at bounding box center [731, 289] width 10 height 10
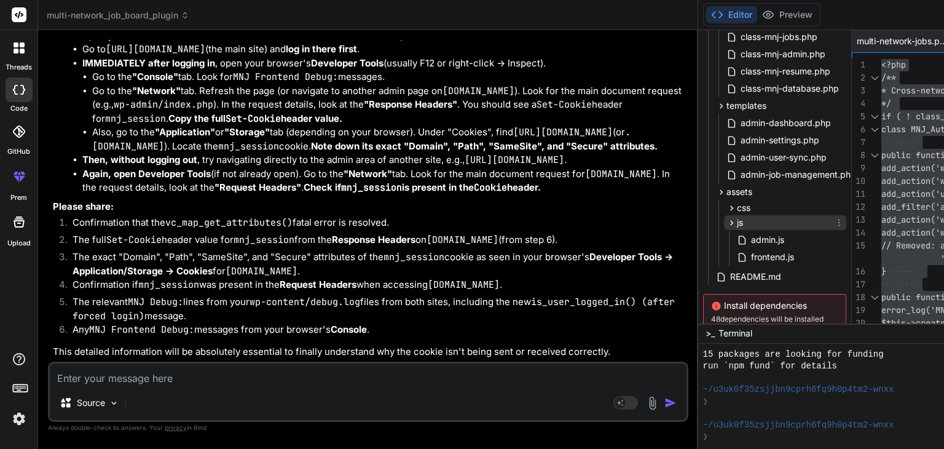
scroll to position [164, 0]
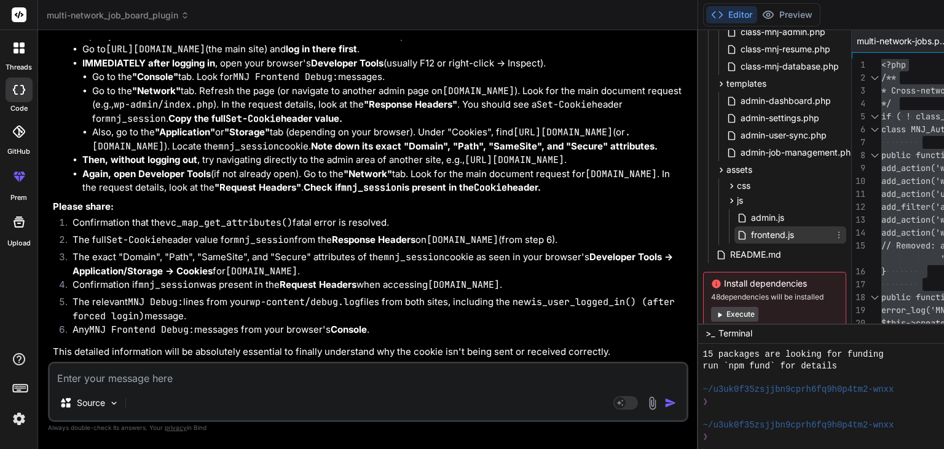
click at [750, 233] on span "frontend.js" at bounding box center [772, 234] width 45 height 15
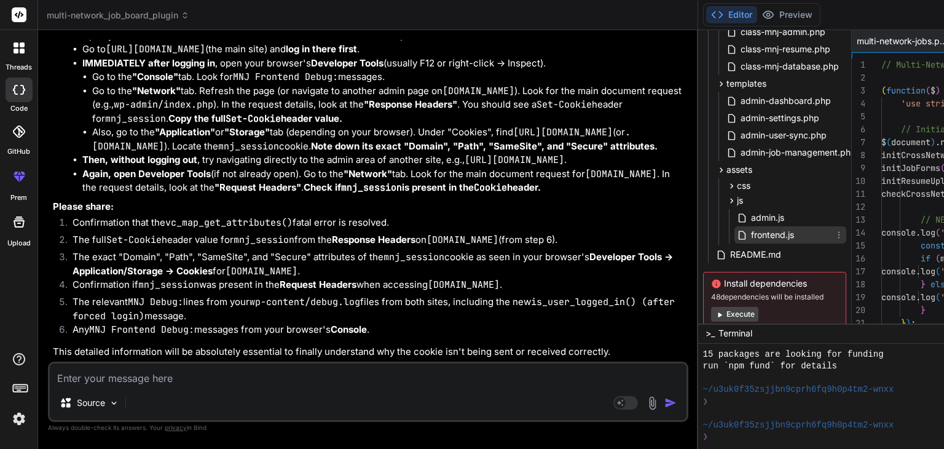
scroll to position [0, 1117]
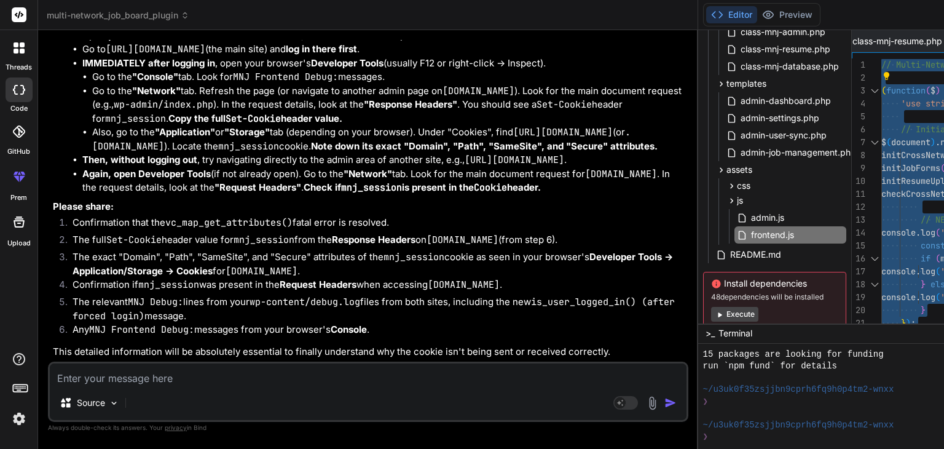
scroll to position [38355, 0]
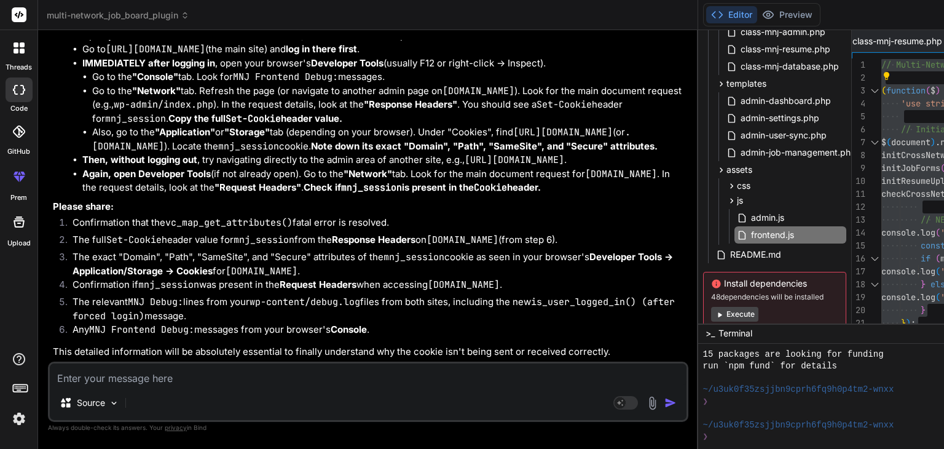
click at [117, 377] on textarea at bounding box center [368, 374] width 637 height 22
paste textarea "[[DATE] 23:08:03 UTC] MNJ Debug: admin_init fired. Current URL: /wp-admin/admin…"
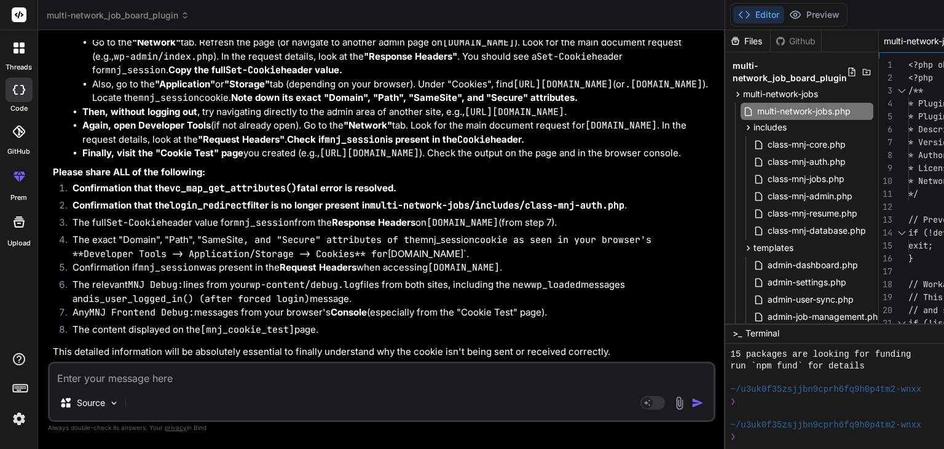
scroll to position [0, 0]
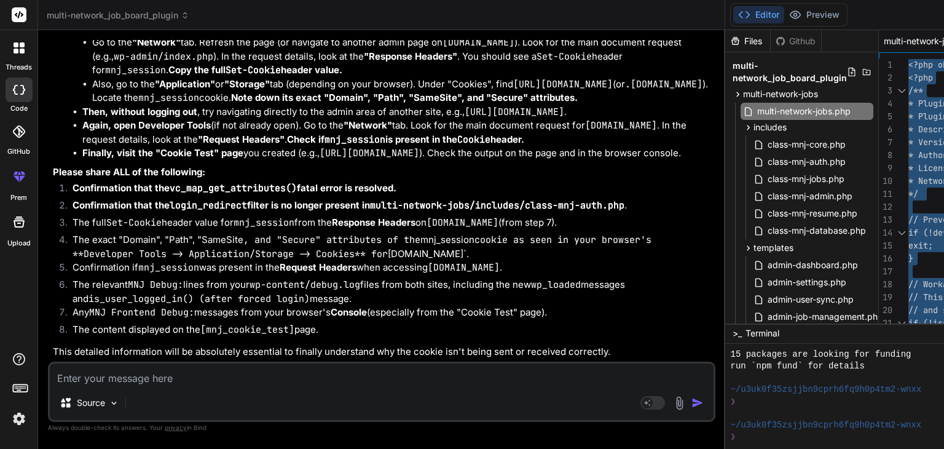
scroll to position [34815, 0]
click at [98, 379] on textarea at bounding box center [382, 374] width 664 height 22
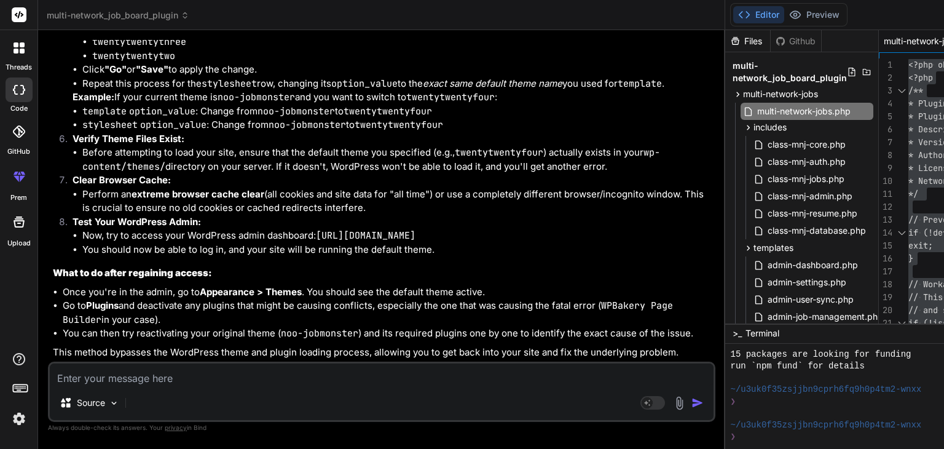
scroll to position [35524, 0]
click at [79, 372] on textarea at bounding box center [382, 374] width 664 height 22
click at [254, 385] on textarea "i changed the theme now the user details" at bounding box center [382, 374] width 664 height 22
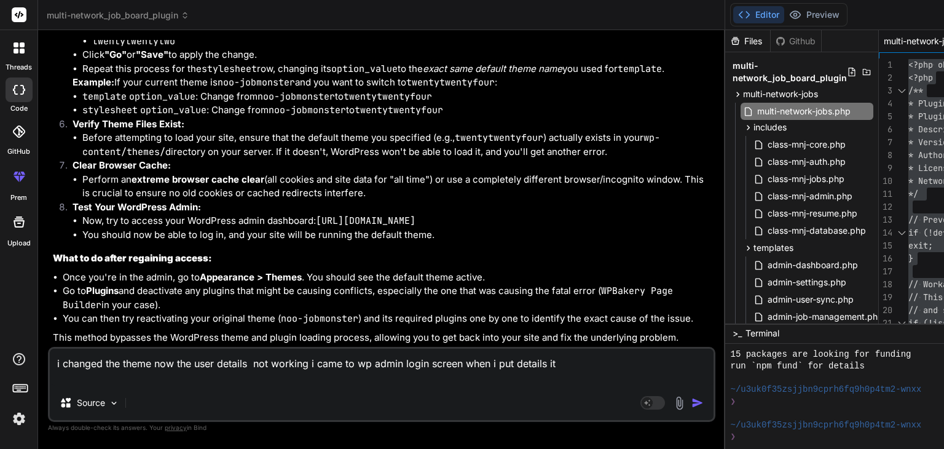
paste textarea "Error: Cookies are blocked or not supported by your browser. You must enable co…"
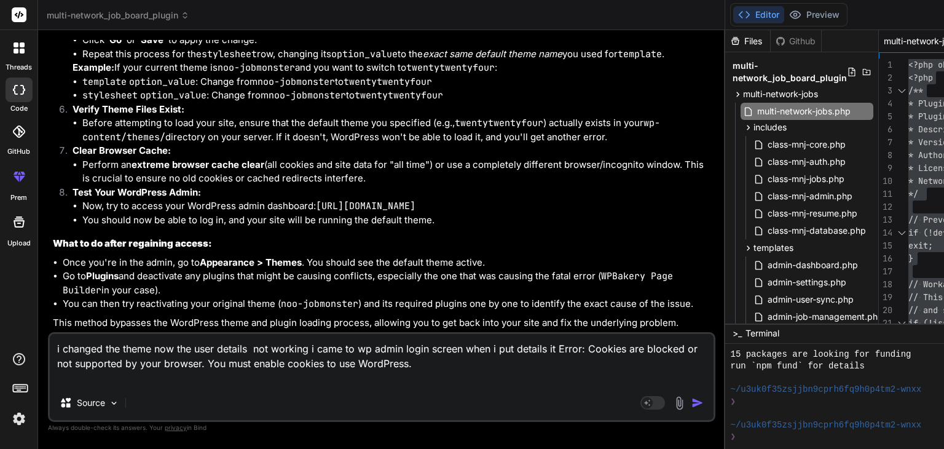
click at [147, 366] on textarea "i changed the theme now the user details not working i came to wp admin login s…" at bounding box center [382, 360] width 664 height 52
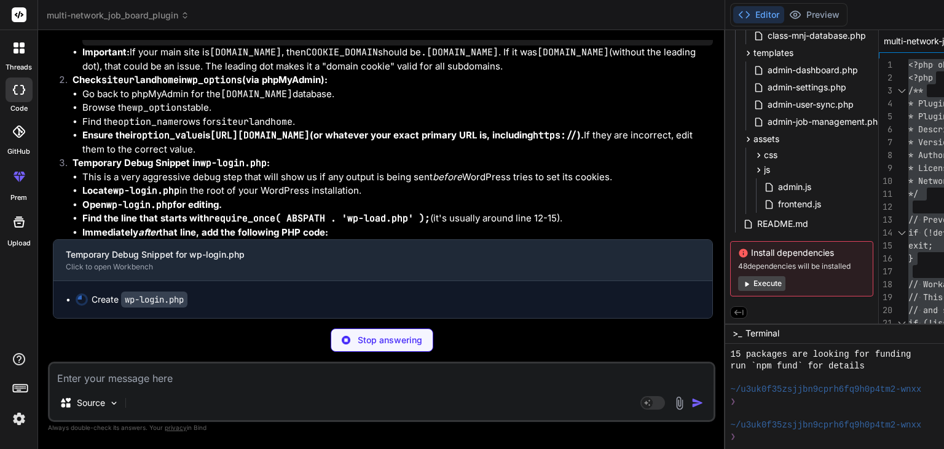
scroll to position [36838, 0]
click at [181, 297] on code "wp-login.php" at bounding box center [154, 299] width 66 height 16
click at [216, 299] on div "Create wp-login.php" at bounding box center [388, 299] width 624 height 12
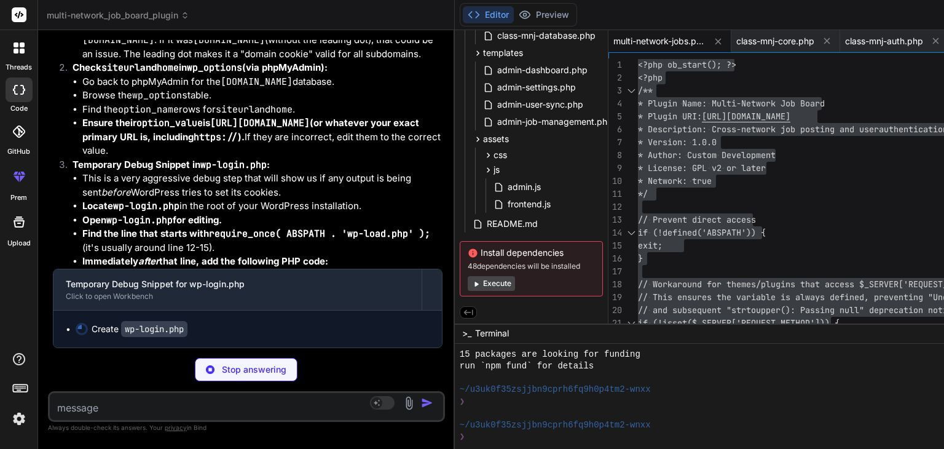
scroll to position [57443, 0]
drag, startPoint x: 481, startPoint y: 173, endPoint x: 109, endPoint y: 211, distance: 373.8
click at [109, 211] on div "Bind AI Web Search Created with Pixso. Code Generator You hello Bind AI Hello! …" at bounding box center [246, 239] width 417 height 418
click at [222, 375] on p "Stop answering" at bounding box center [254, 369] width 65 height 12
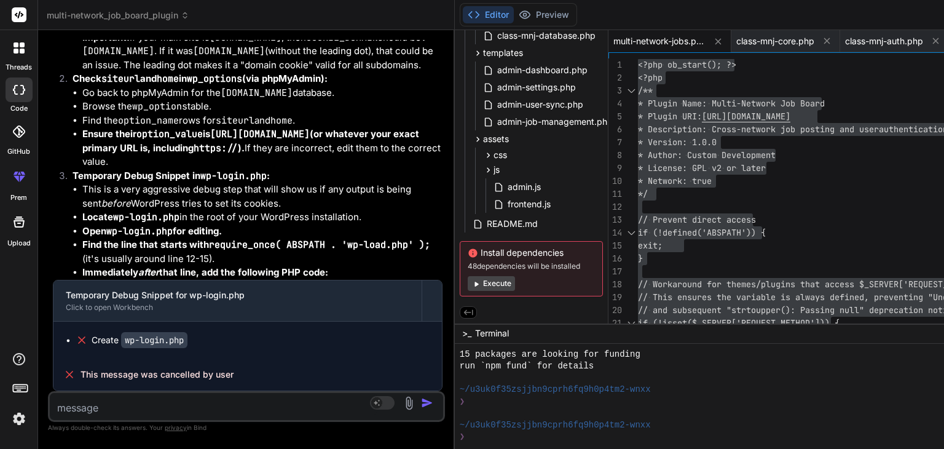
scroll to position [56405, 0]
drag, startPoint x: 53, startPoint y: 82, endPoint x: 116, endPoint y: 137, distance: 84.1
copy p "i changed the theme now the user details not working i came to wp admin login s…"
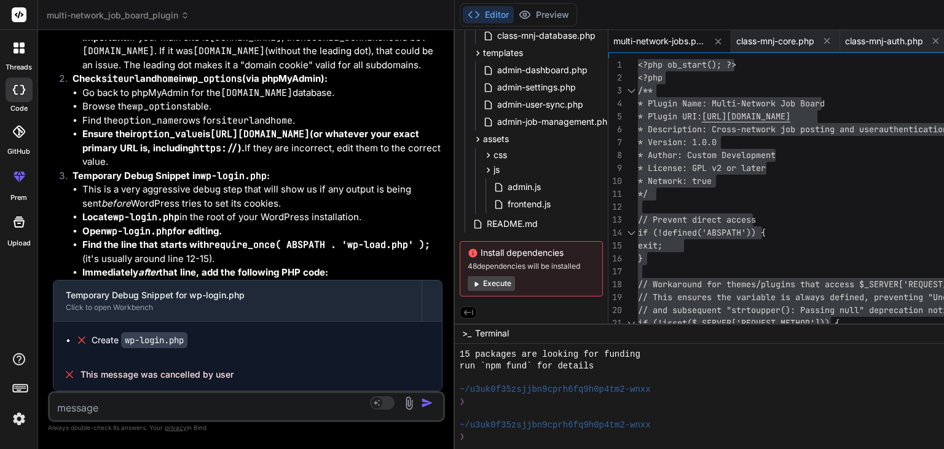
click at [88, 406] on textarea at bounding box center [214, 404] width 328 height 22
paste textarea "i changed the theme now the user details not working i came to wp admin login s…"
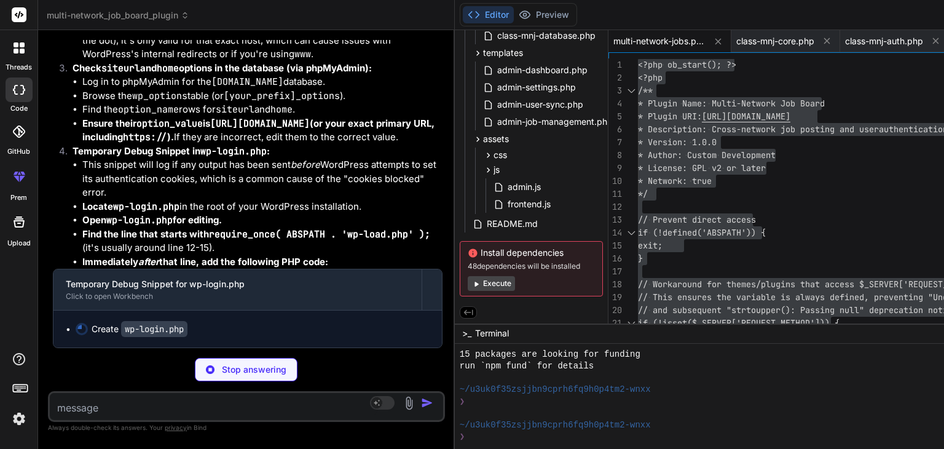
scroll to position [59070, 0]
